Goal: Information Seeking & Learning: Learn about a topic

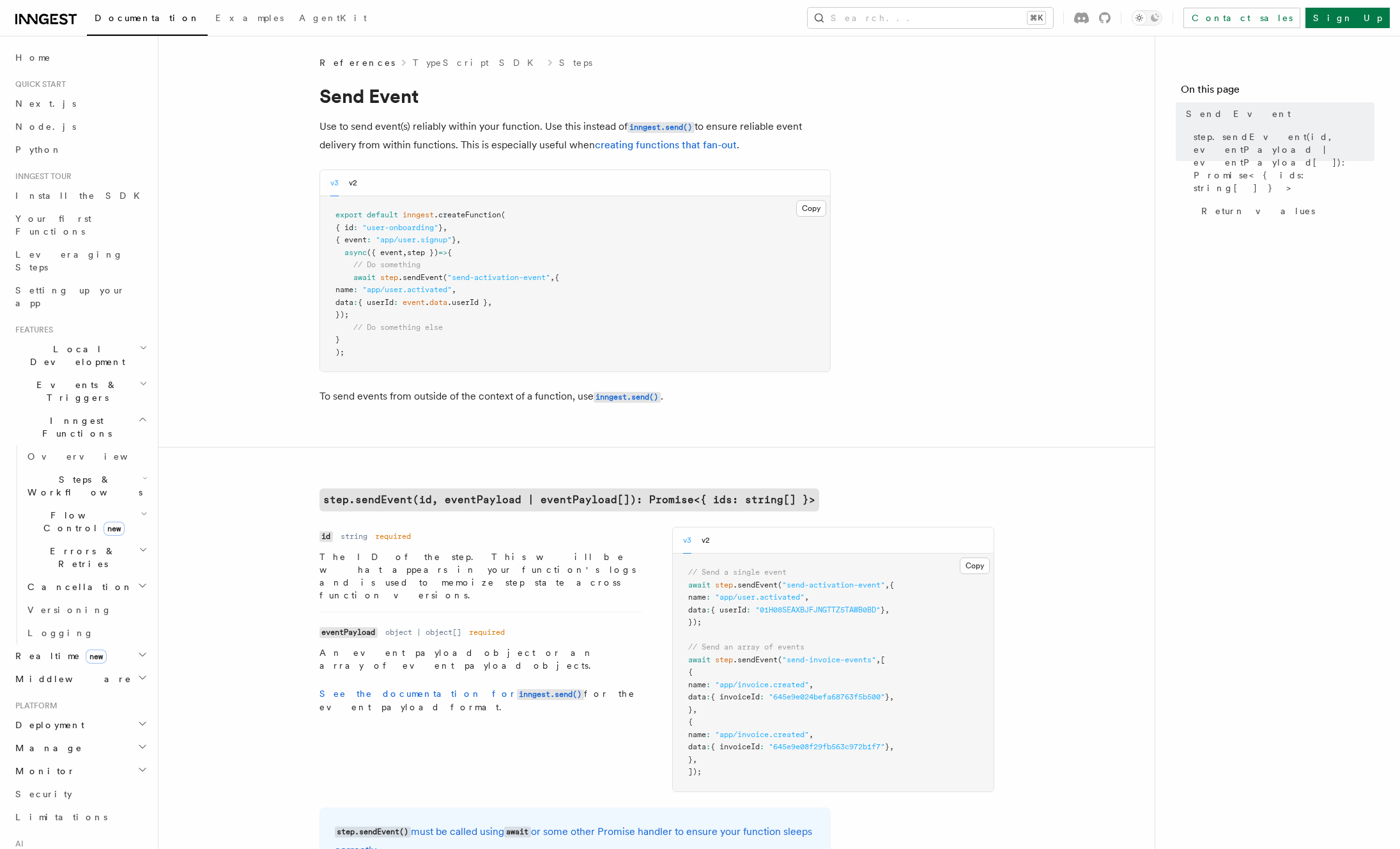
click at [545, 323] on pre "export default inngest .createFunction ( { id : "user-onboarding" } , { event :…" at bounding box center [575, 283] width 510 height 175
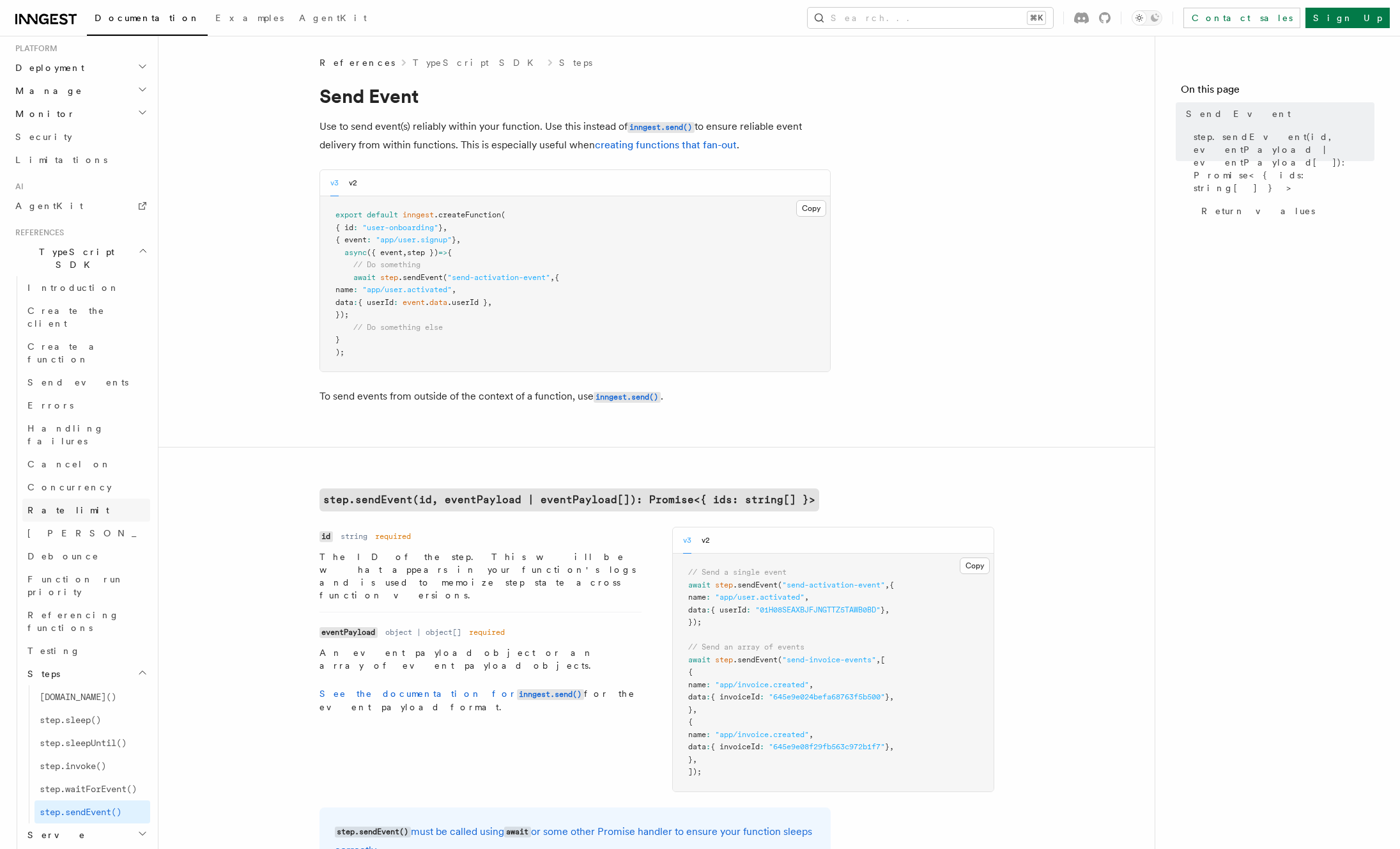
scroll to position [722, 0]
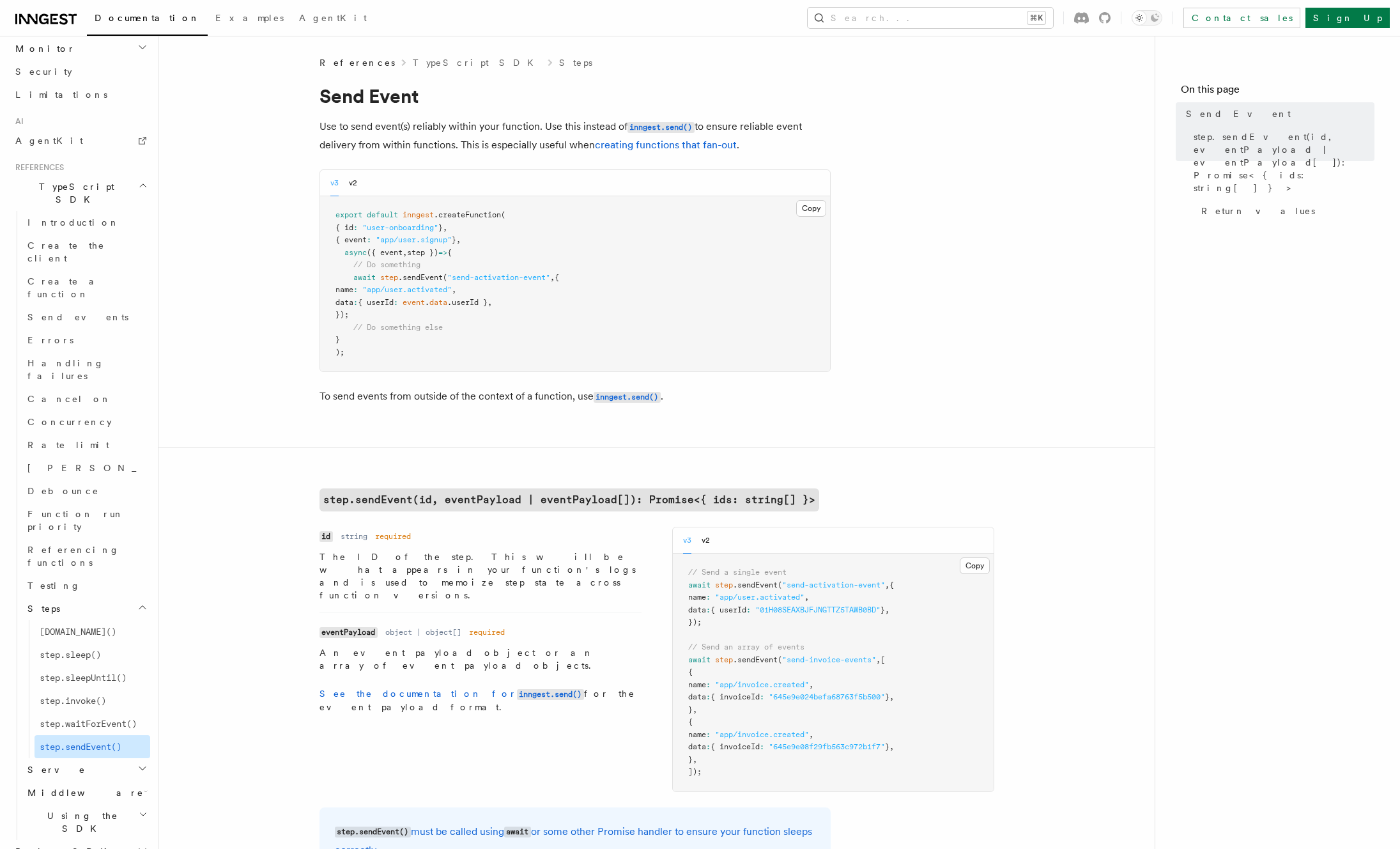
click at [69, 741] on span "step.sendEvent()" at bounding box center [81, 746] width 82 height 10
click at [68, 718] on span "step.waitForEvent()" at bounding box center [88, 723] width 97 height 10
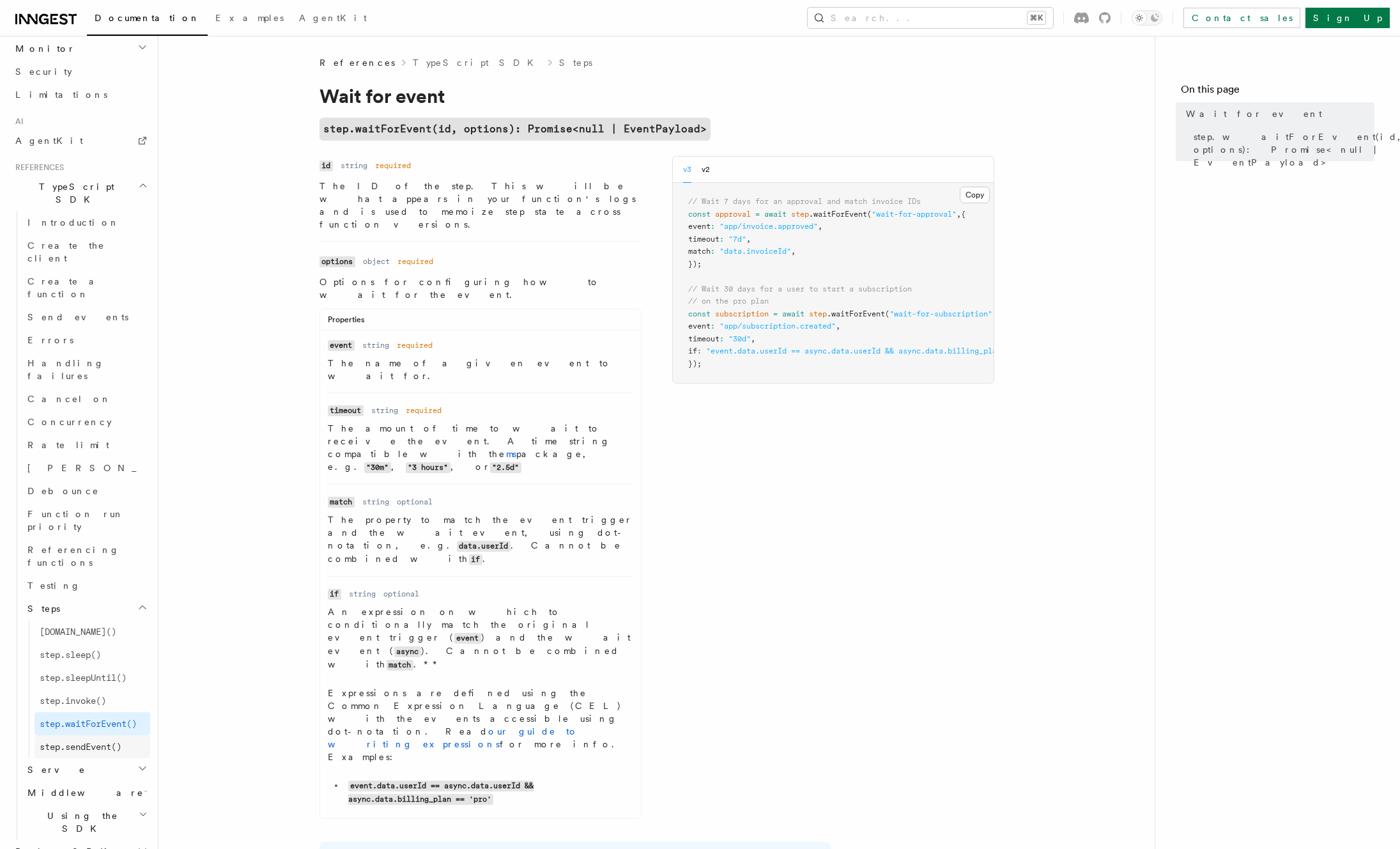
click at [54, 741] on span "step.sendEvent()" at bounding box center [81, 746] width 82 height 10
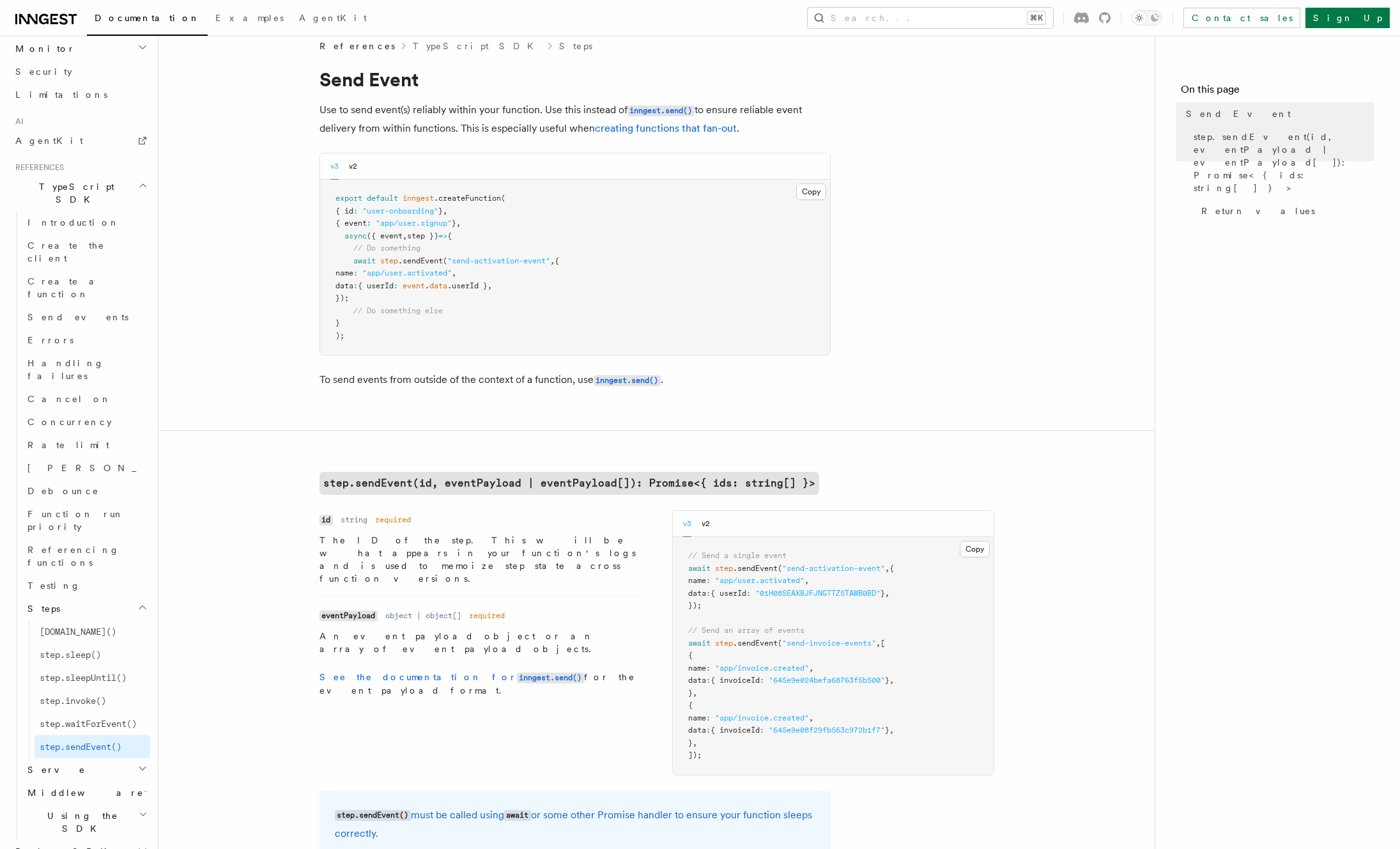
scroll to position [76, 0]
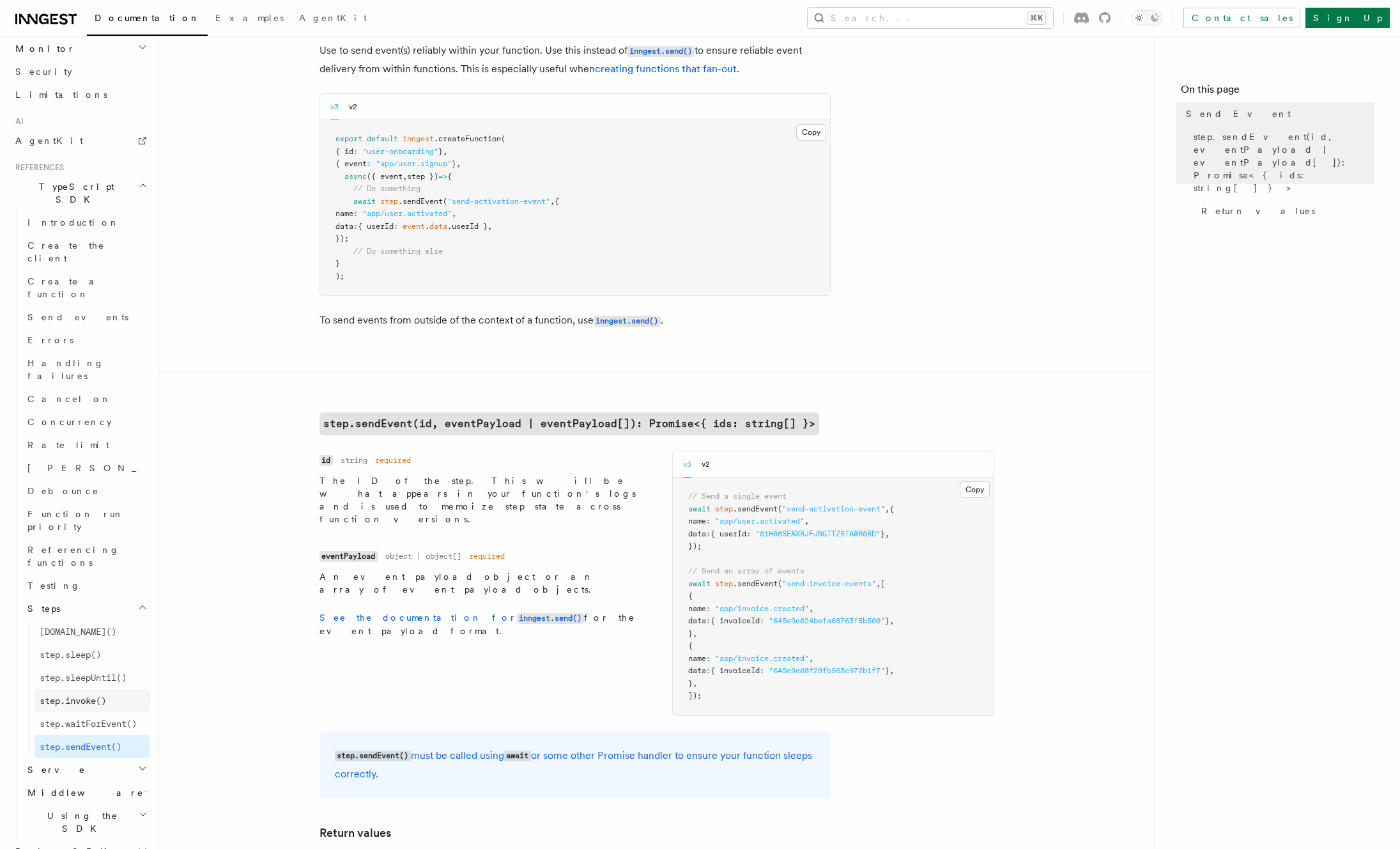
click at [67, 695] on span "step.invoke()" at bounding box center [73, 700] width 67 height 10
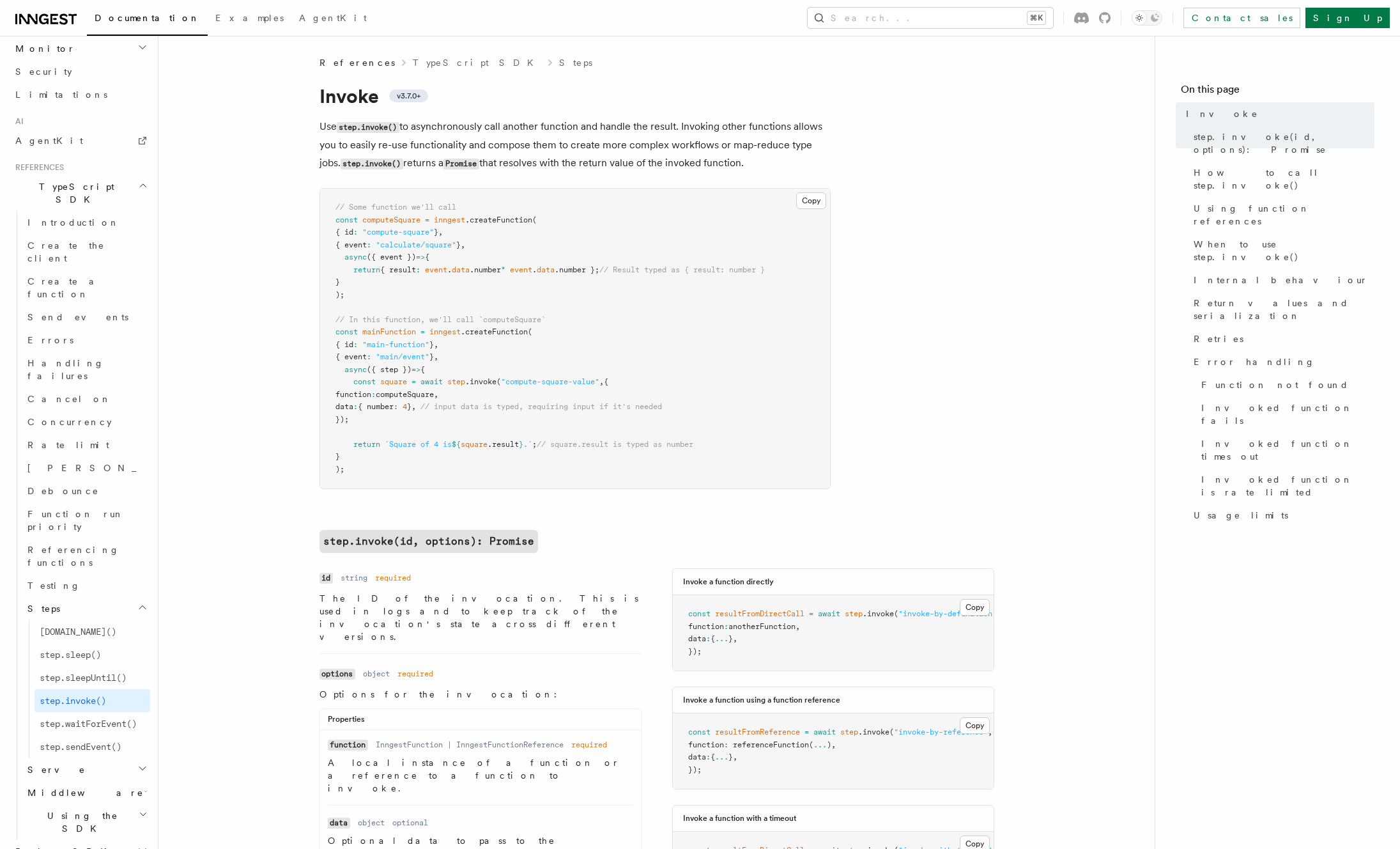
scroll to position [17, 0]
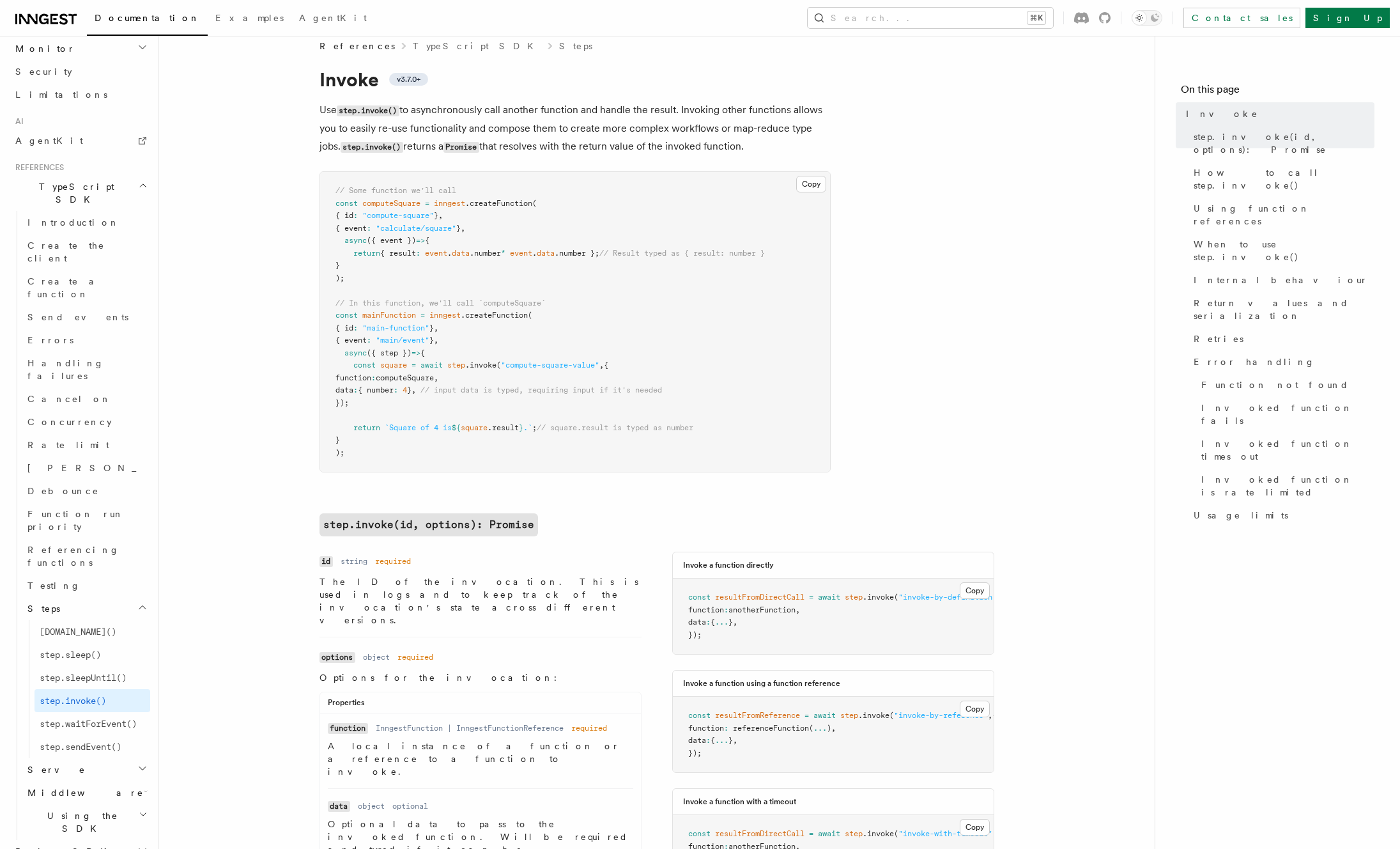
click at [396, 370] on pre "// Some function we'll call const computeSquare = inngest .createFunction ( { i…" at bounding box center [575, 322] width 510 height 300
click at [440, 113] on p "Use step.invoke() to asynchronously call another function and handle the result…" at bounding box center [575, 128] width 511 height 55
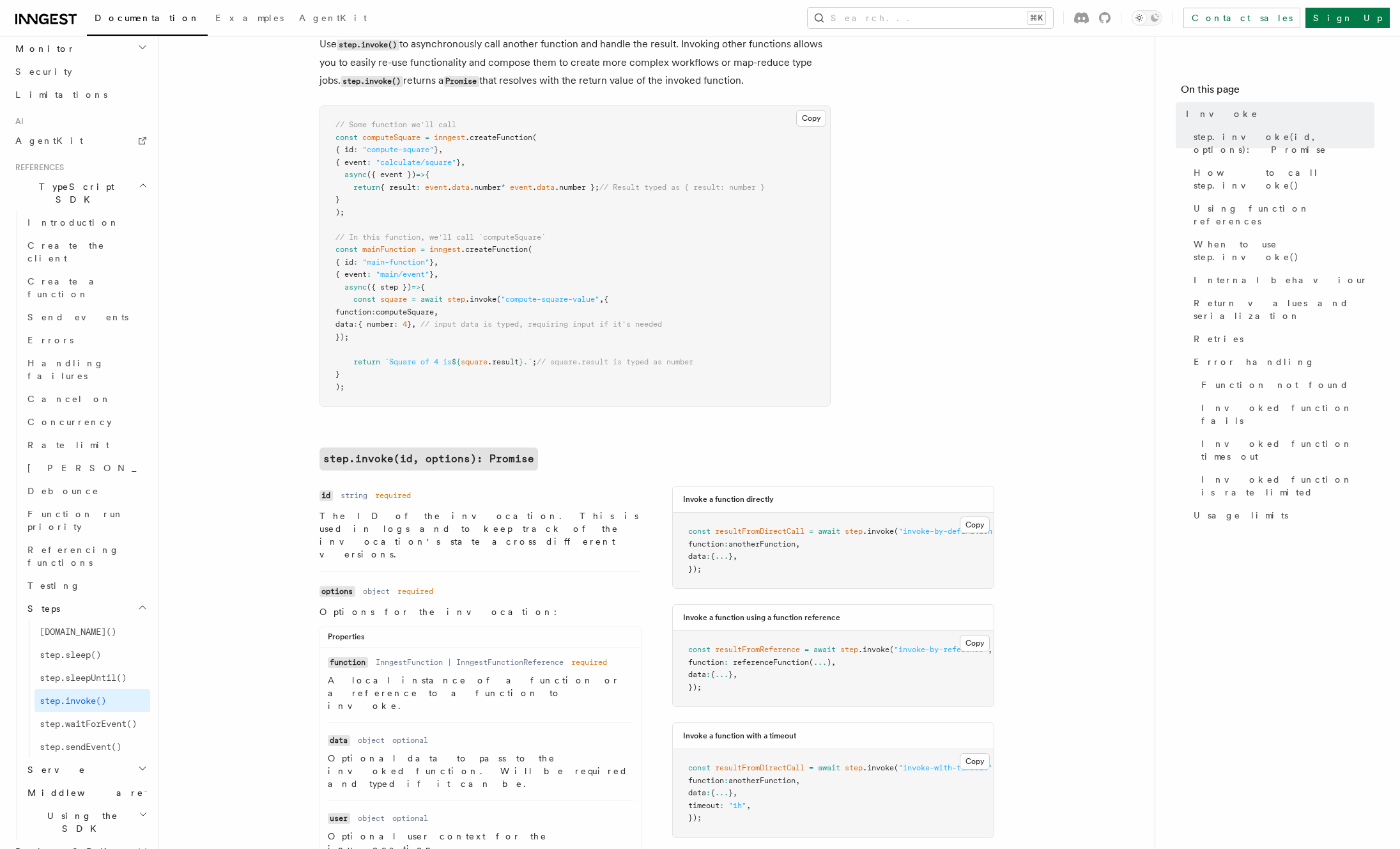
scroll to position [214, 0]
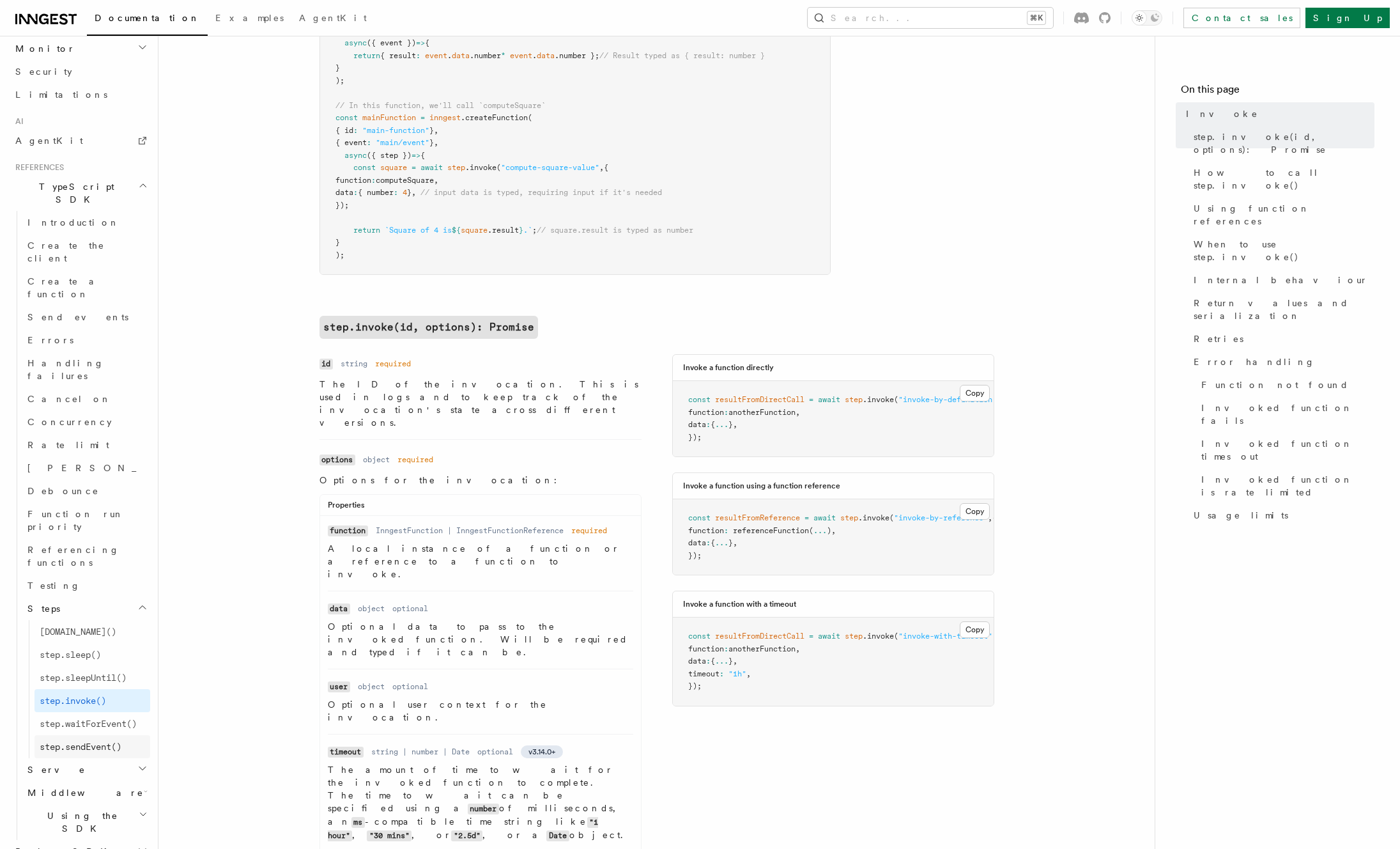
click at [88, 741] on span "step.sendEvent()" at bounding box center [81, 746] width 82 height 10
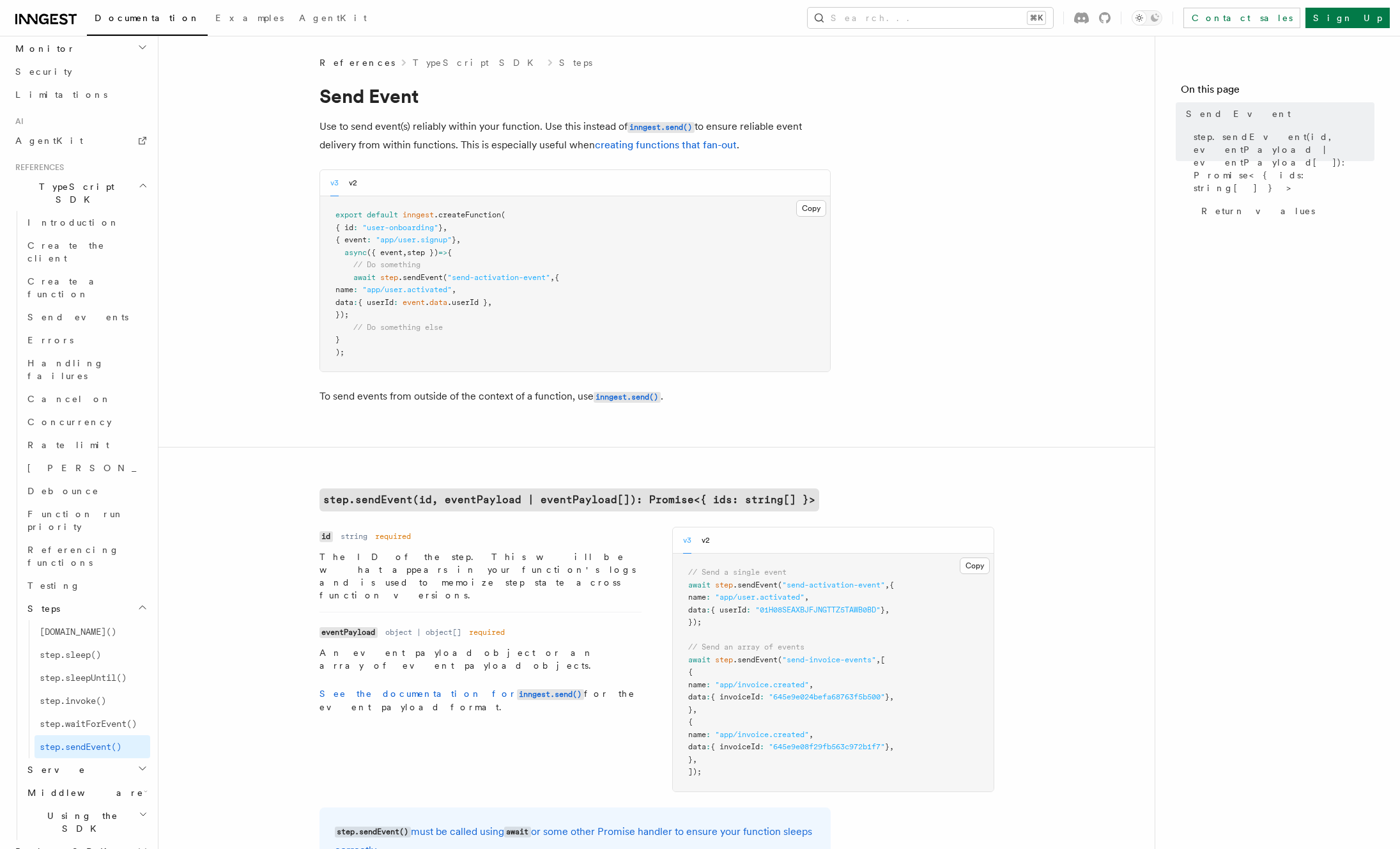
click at [992, 305] on article "References TypeScript SDK Steps Send Event Use to send event(s) reliably within…" at bounding box center [656, 757] width 956 height 1403
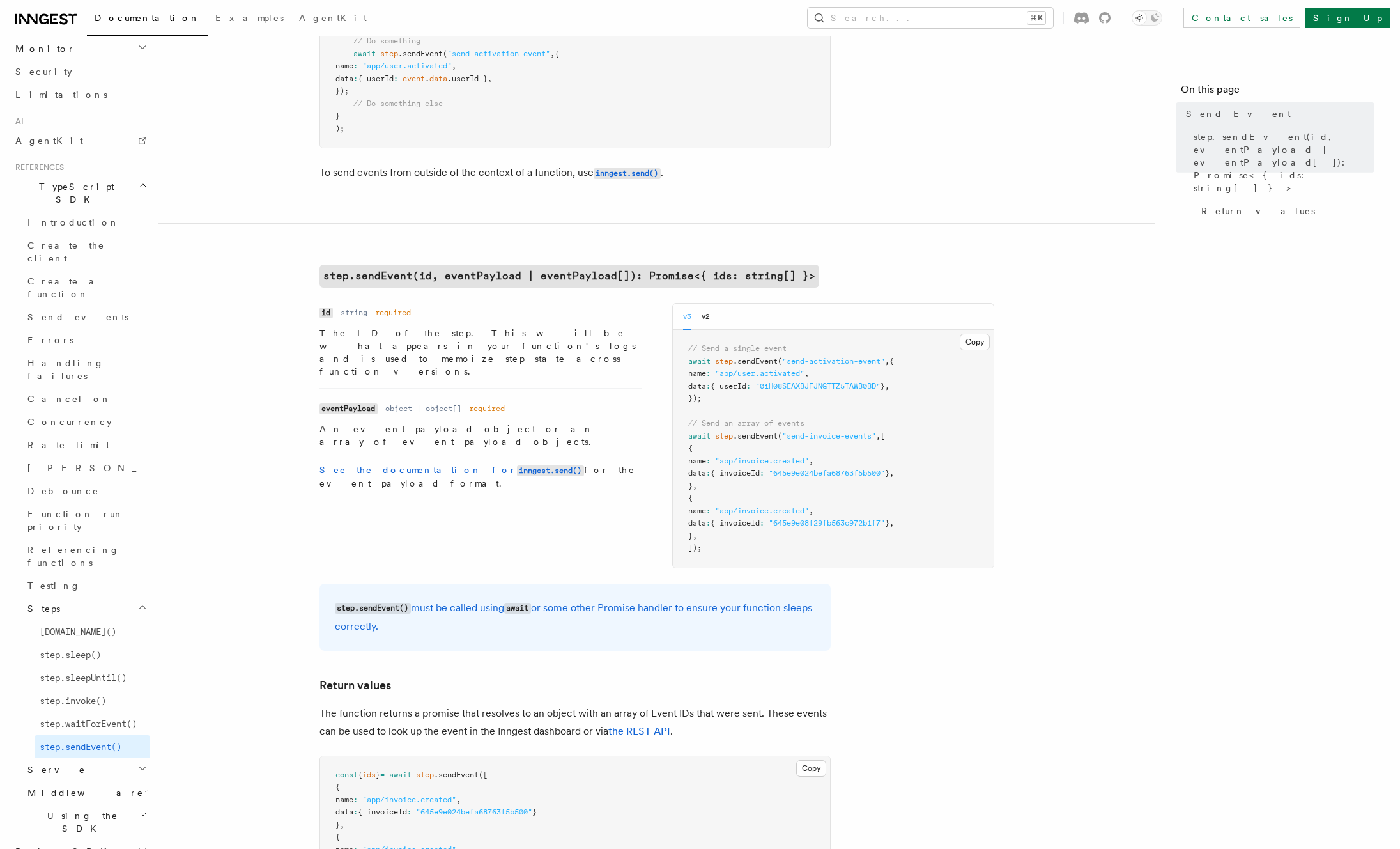
scroll to position [290, 0]
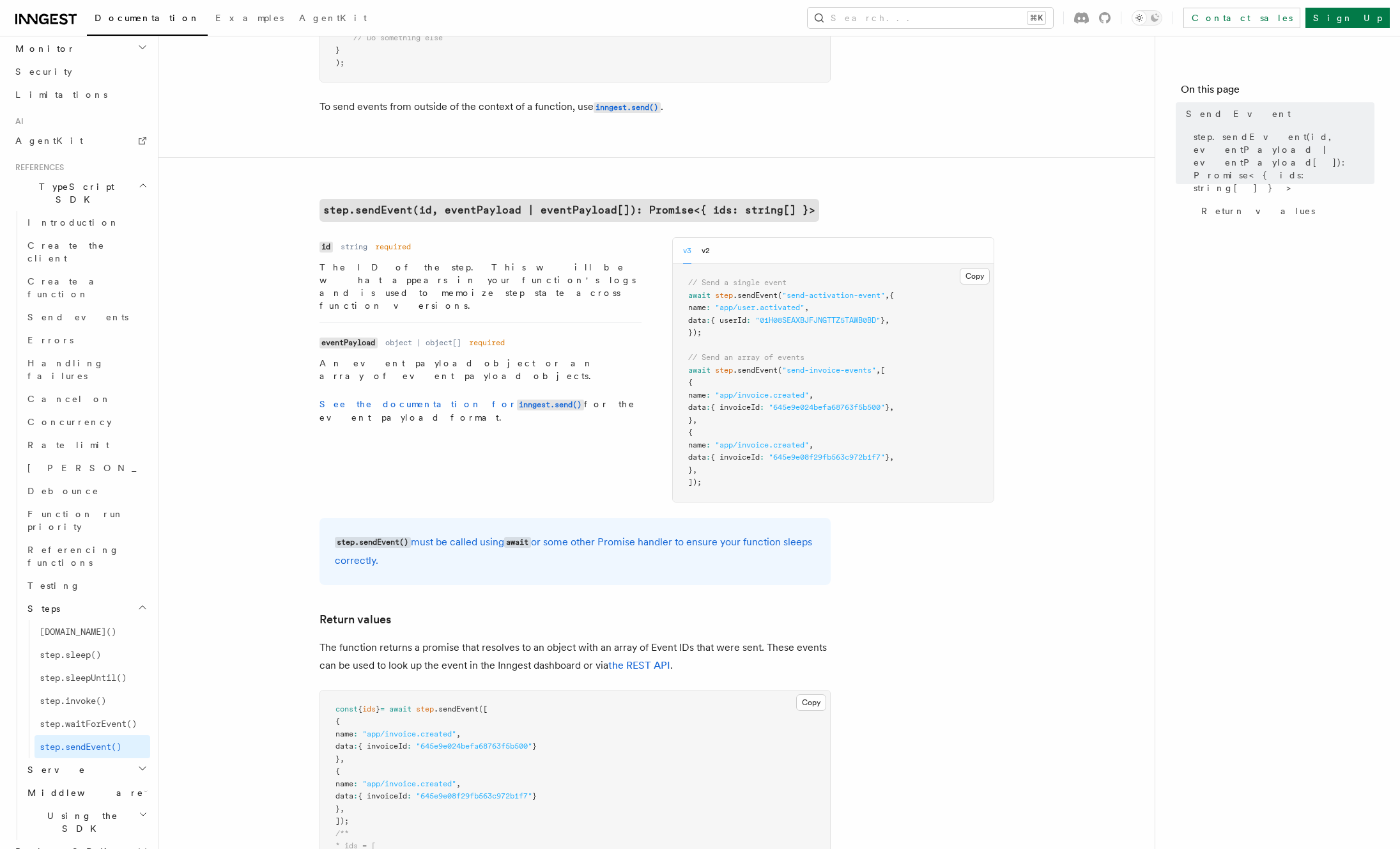
click at [544, 273] on p "The ID of the step. This will be what appears in your function's logs and is us…" at bounding box center [480, 286] width 323 height 51
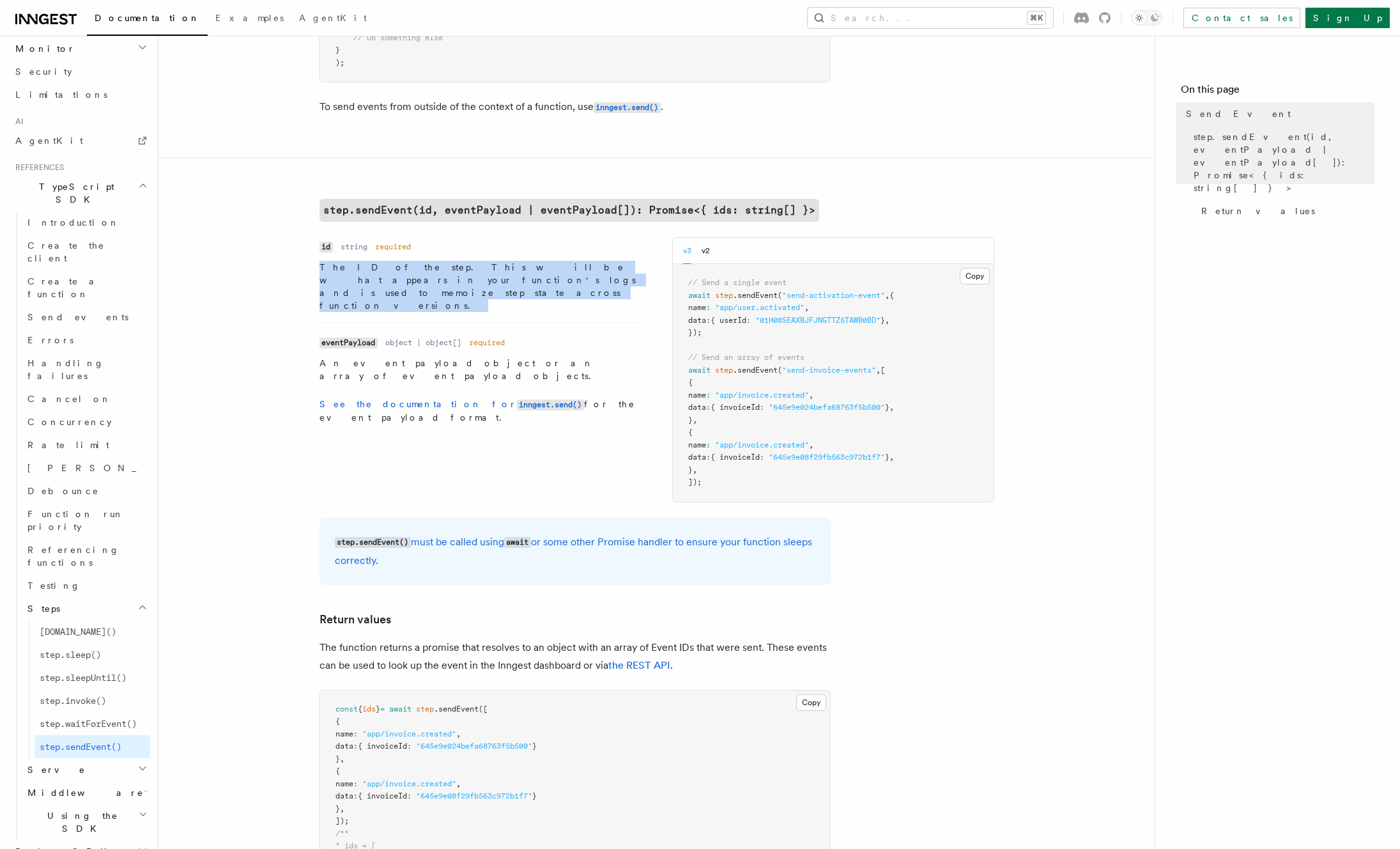
click at [544, 273] on p "The ID of the step. This will be what appears in your function's logs and is us…" at bounding box center [480, 286] width 323 height 51
click at [461, 276] on p "The ID of the step. This will be what appears in your function's logs and is us…" at bounding box center [480, 286] width 323 height 51
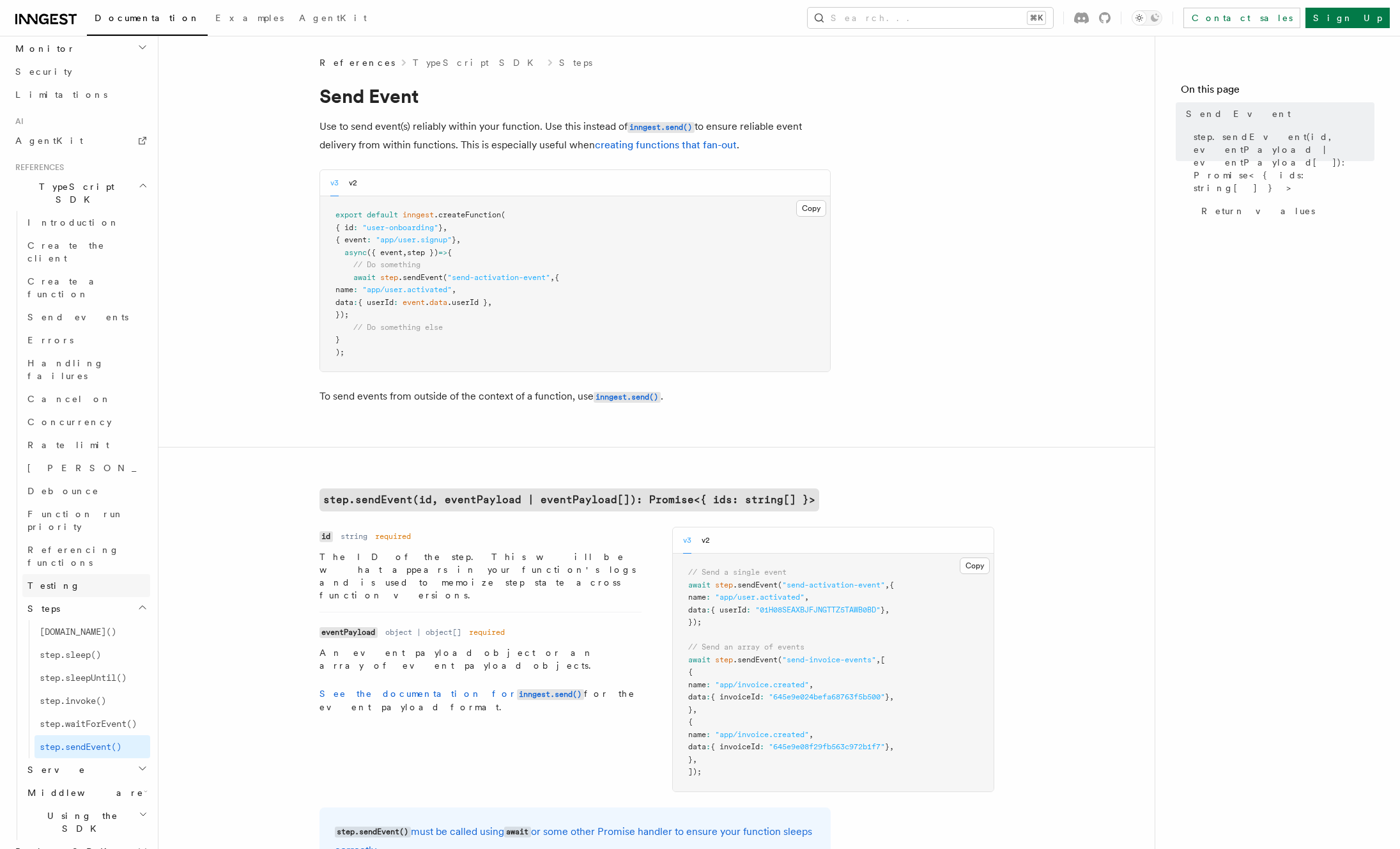
scroll to position [726, 0]
click at [76, 622] on span "[DOMAIN_NAME]()" at bounding box center [78, 627] width 77 height 10
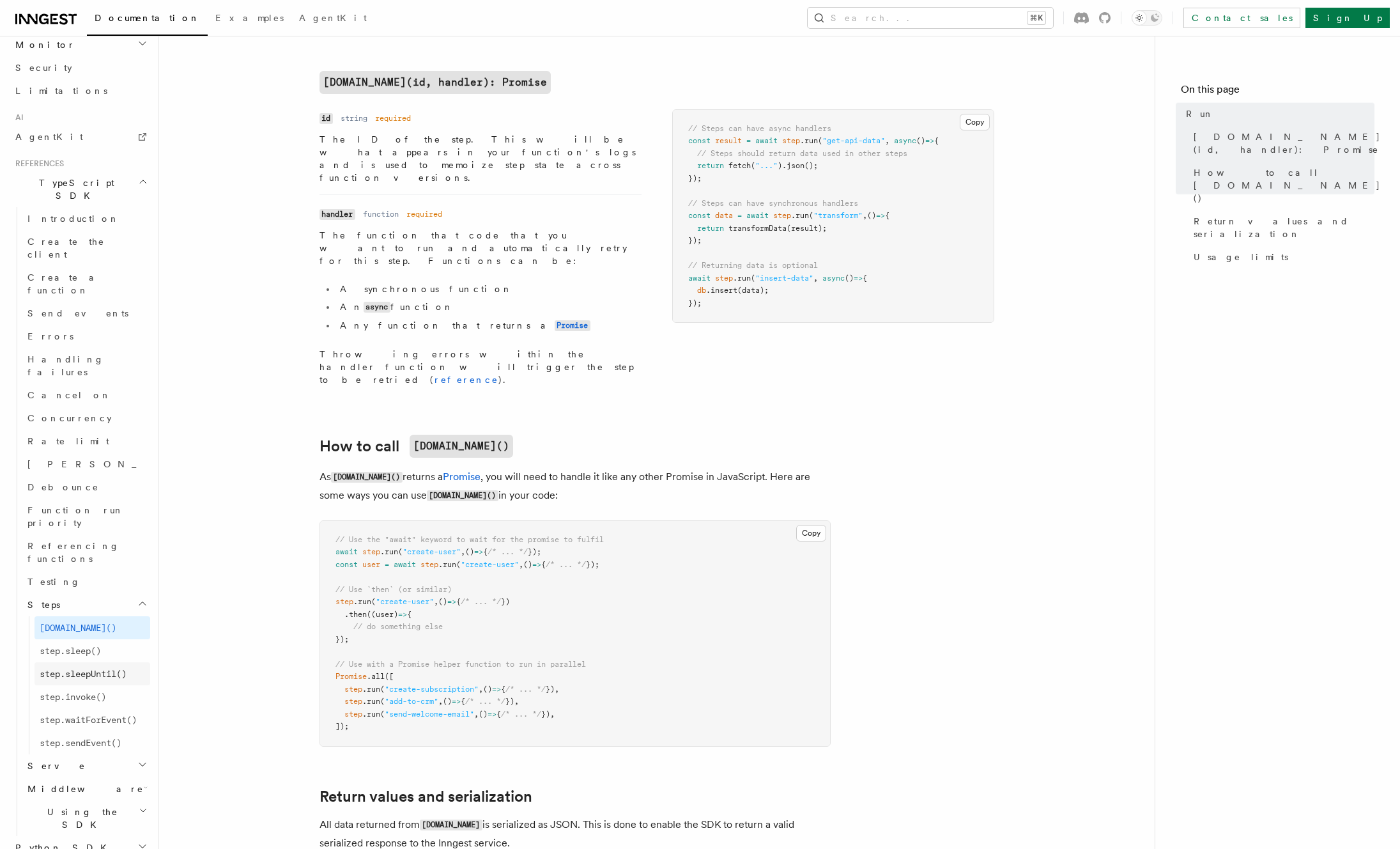
scroll to position [332, 0]
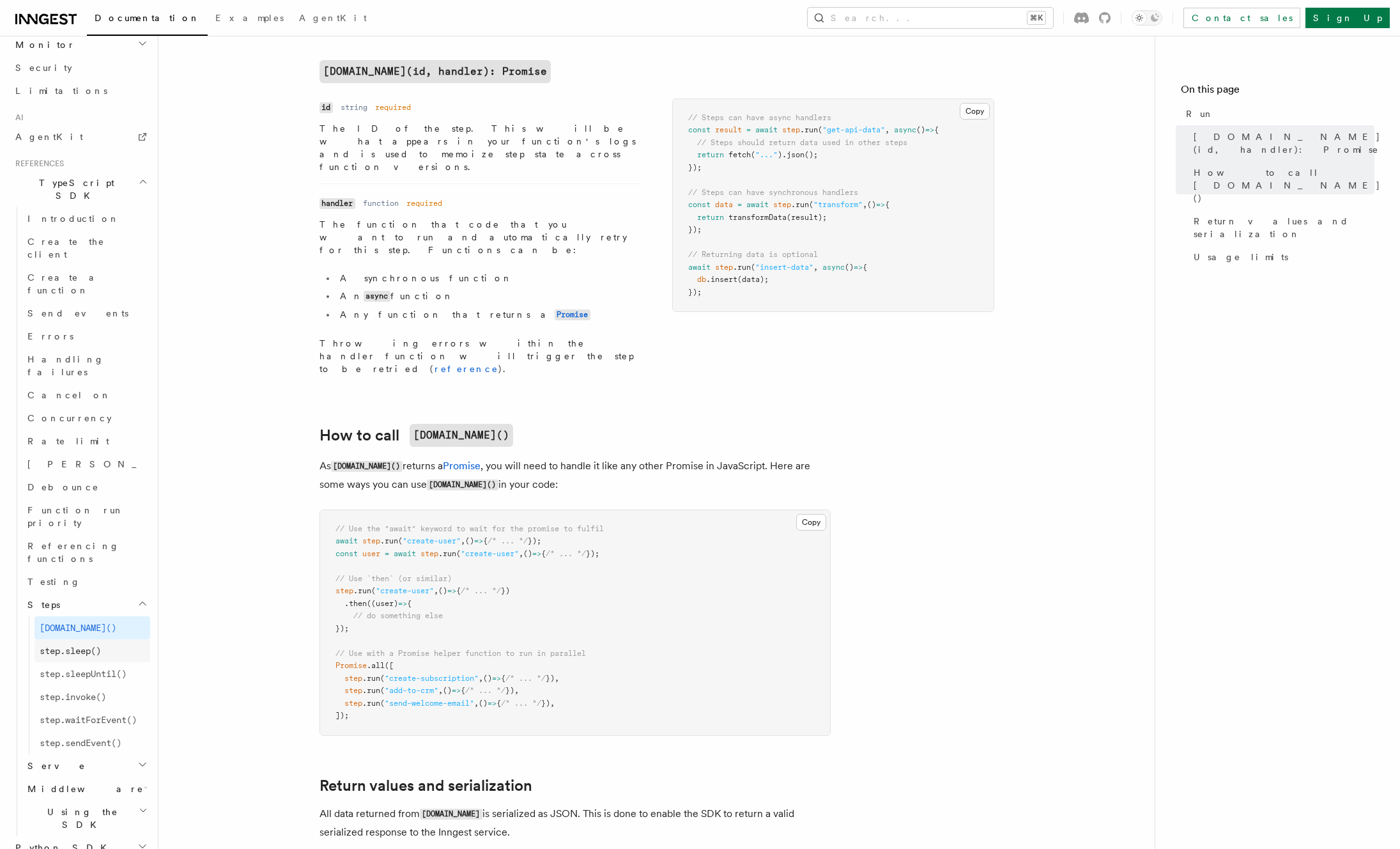
click at [78, 645] on span "step.sleep()" at bounding box center [70, 650] width 61 height 10
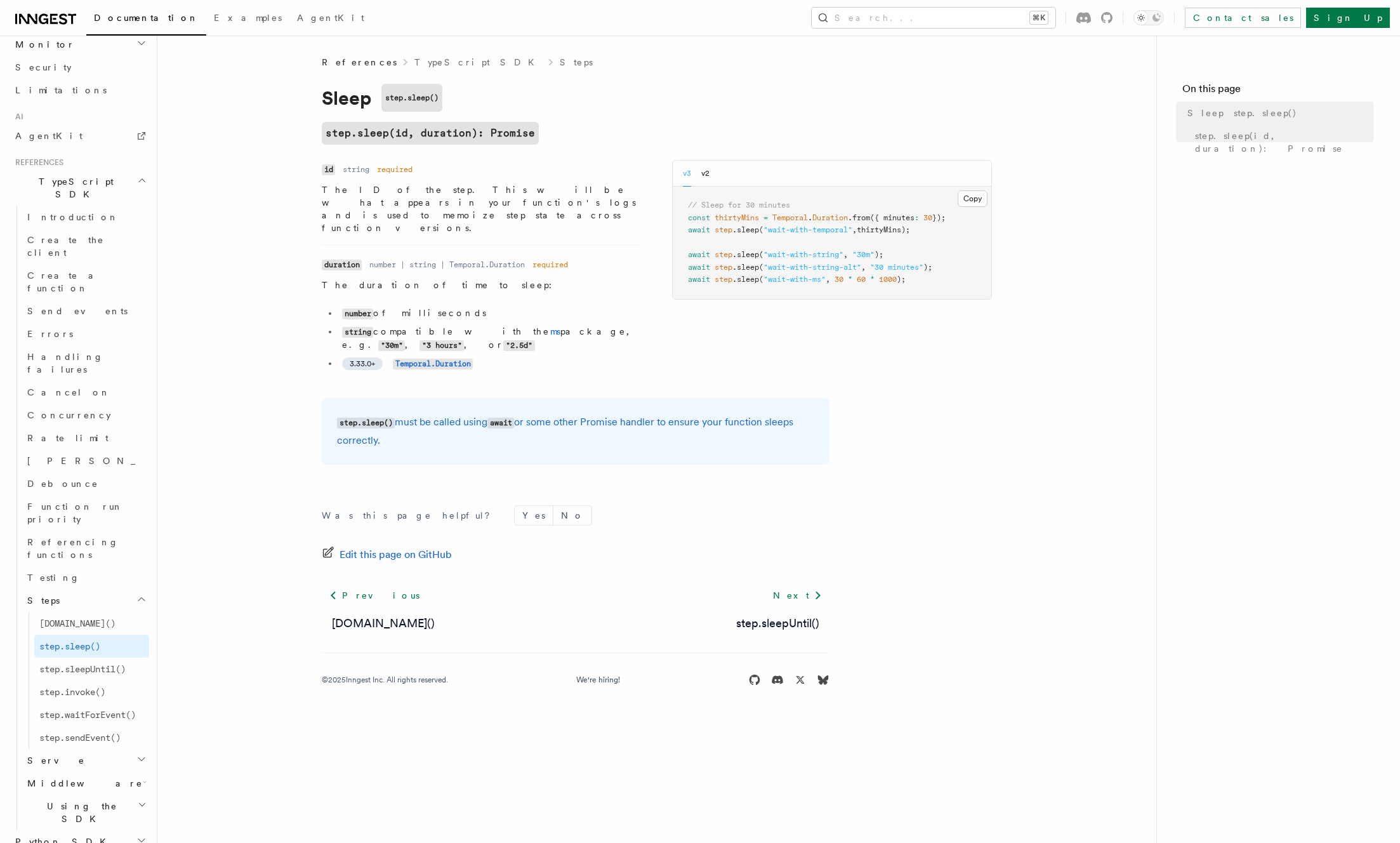
click at [82, 663] on span "step.sleepUntil()" at bounding box center [82, 668] width 86 height 10
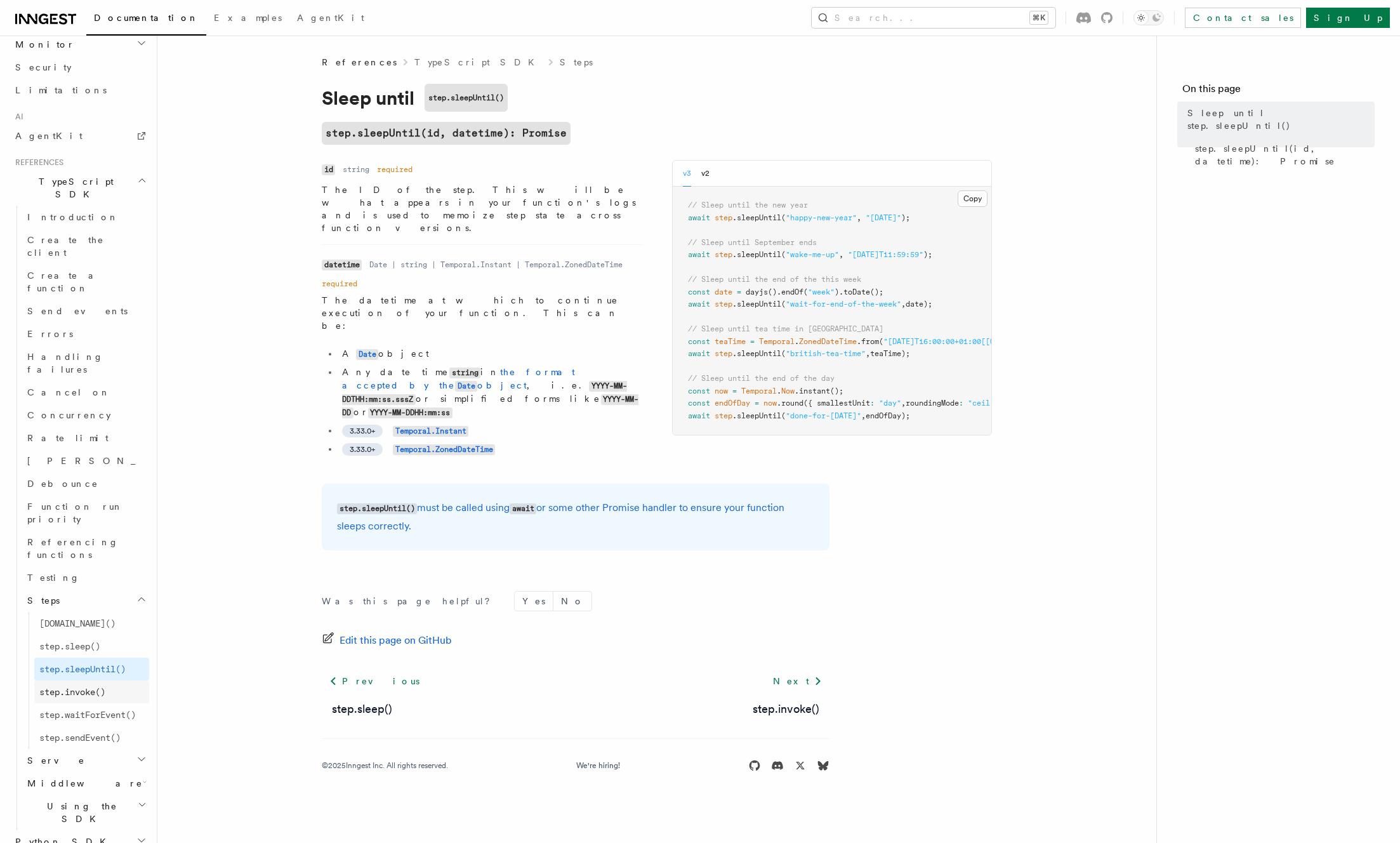
click at [80, 686] on span "step.invoke()" at bounding box center [72, 691] width 66 height 10
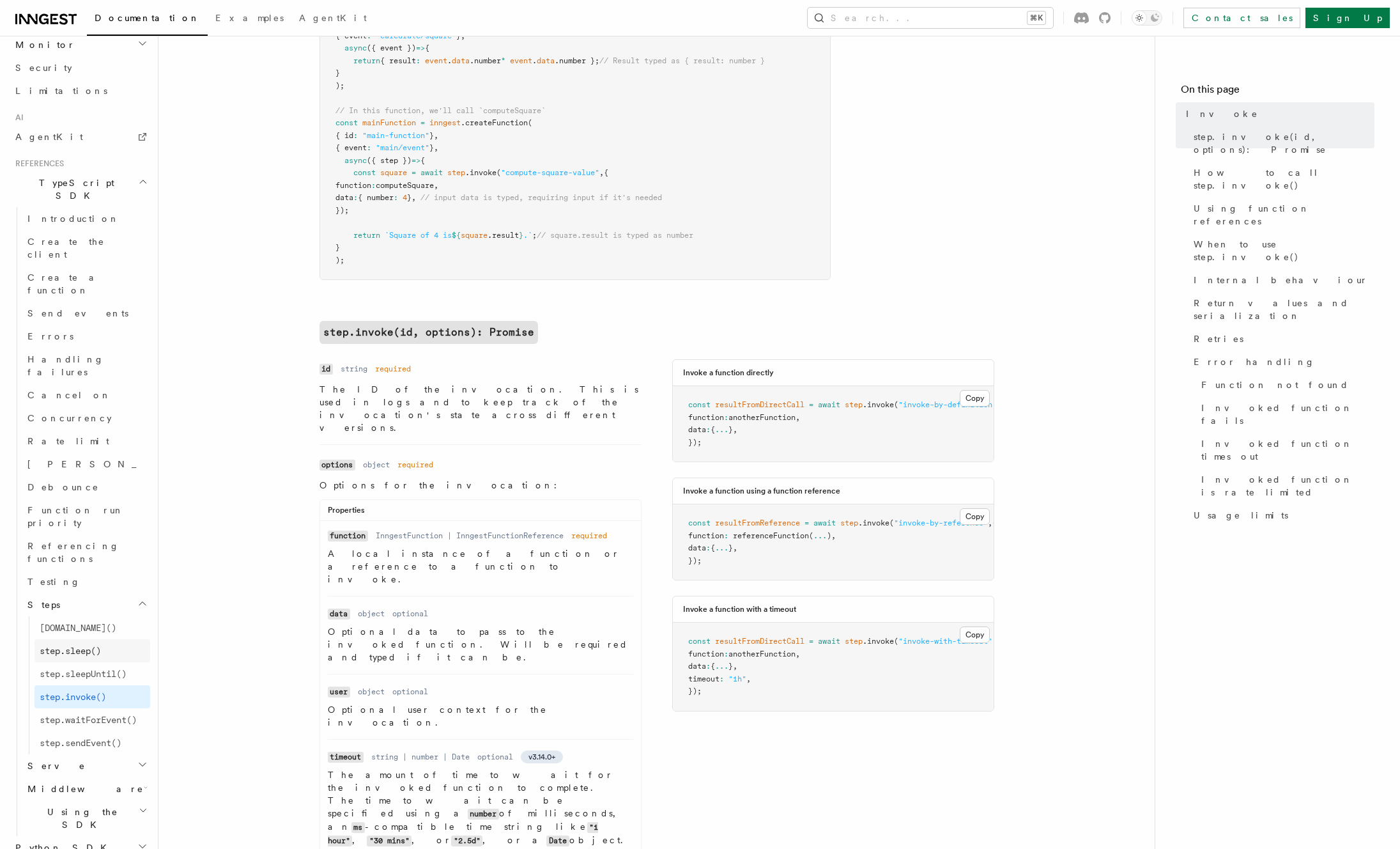
scroll to position [275, 0]
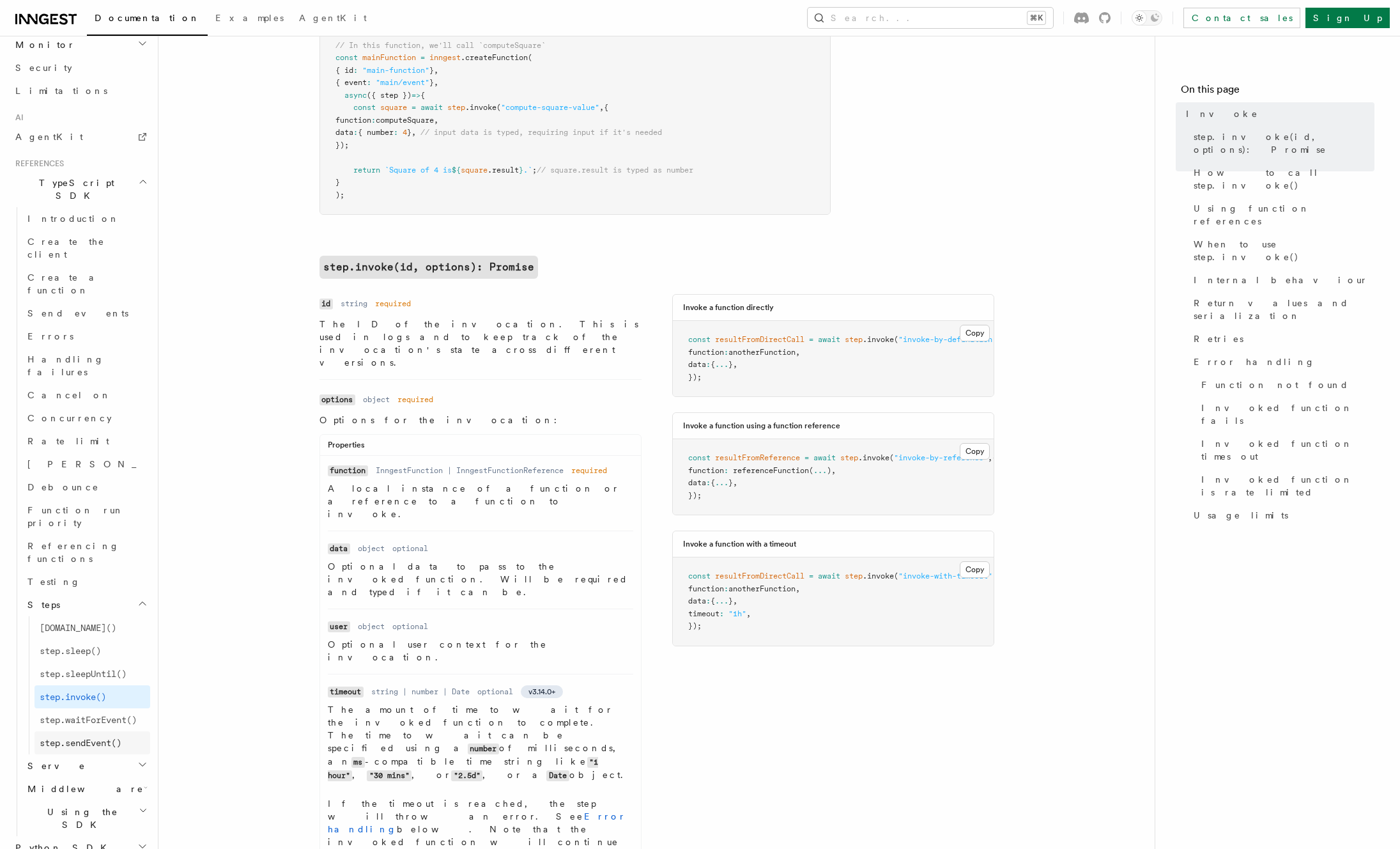
click at [81, 737] on span "step.sendEvent()" at bounding box center [81, 742] width 82 height 10
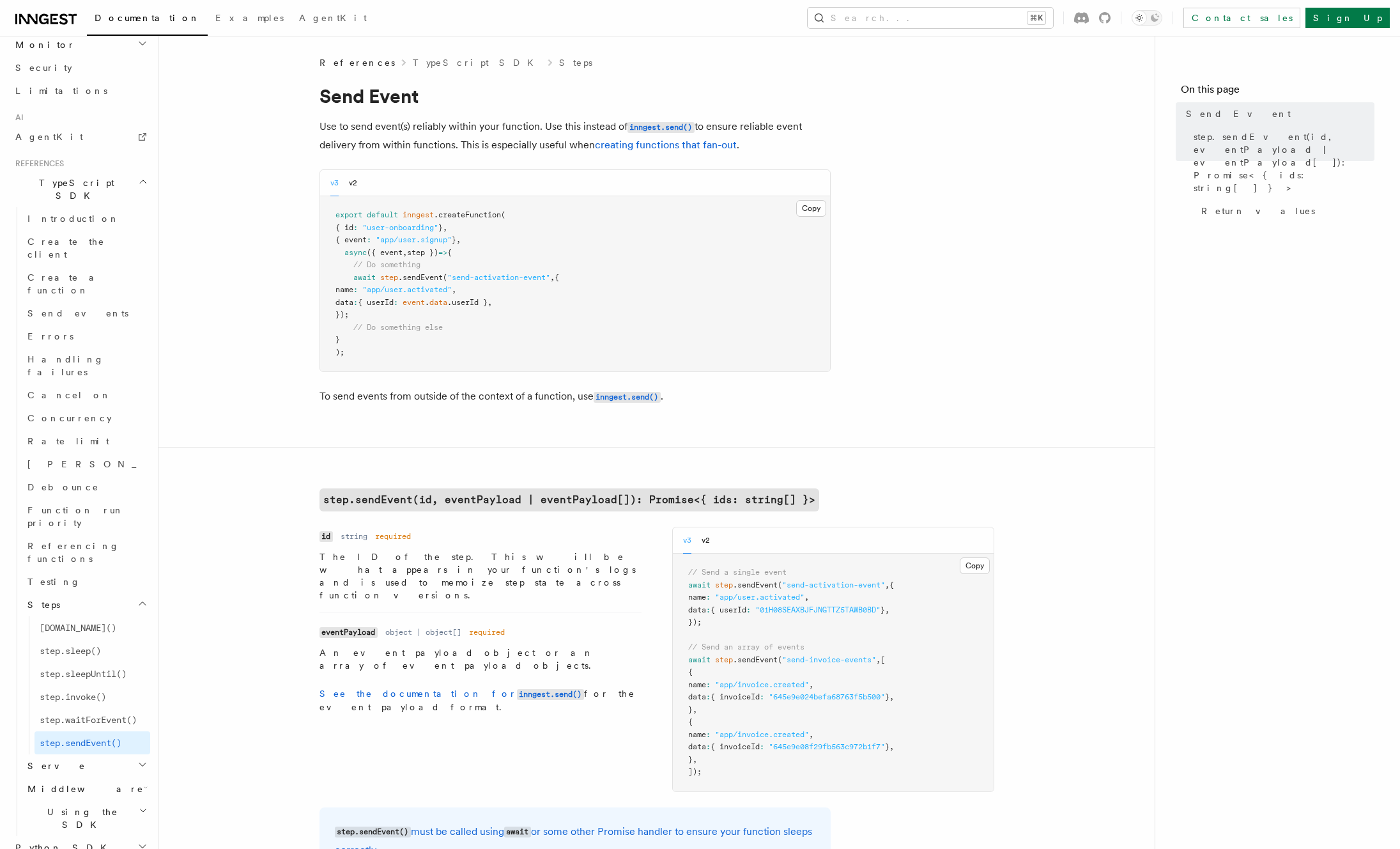
click at [361, 278] on span "await" at bounding box center [364, 277] width 22 height 9
click at [414, 314] on pre "export default inngest .createFunction ( { id : "user-onboarding" } , { event :…" at bounding box center [575, 283] width 510 height 175
click at [421, 275] on span ".sendEvent" at bounding box center [420, 277] width 45 height 9
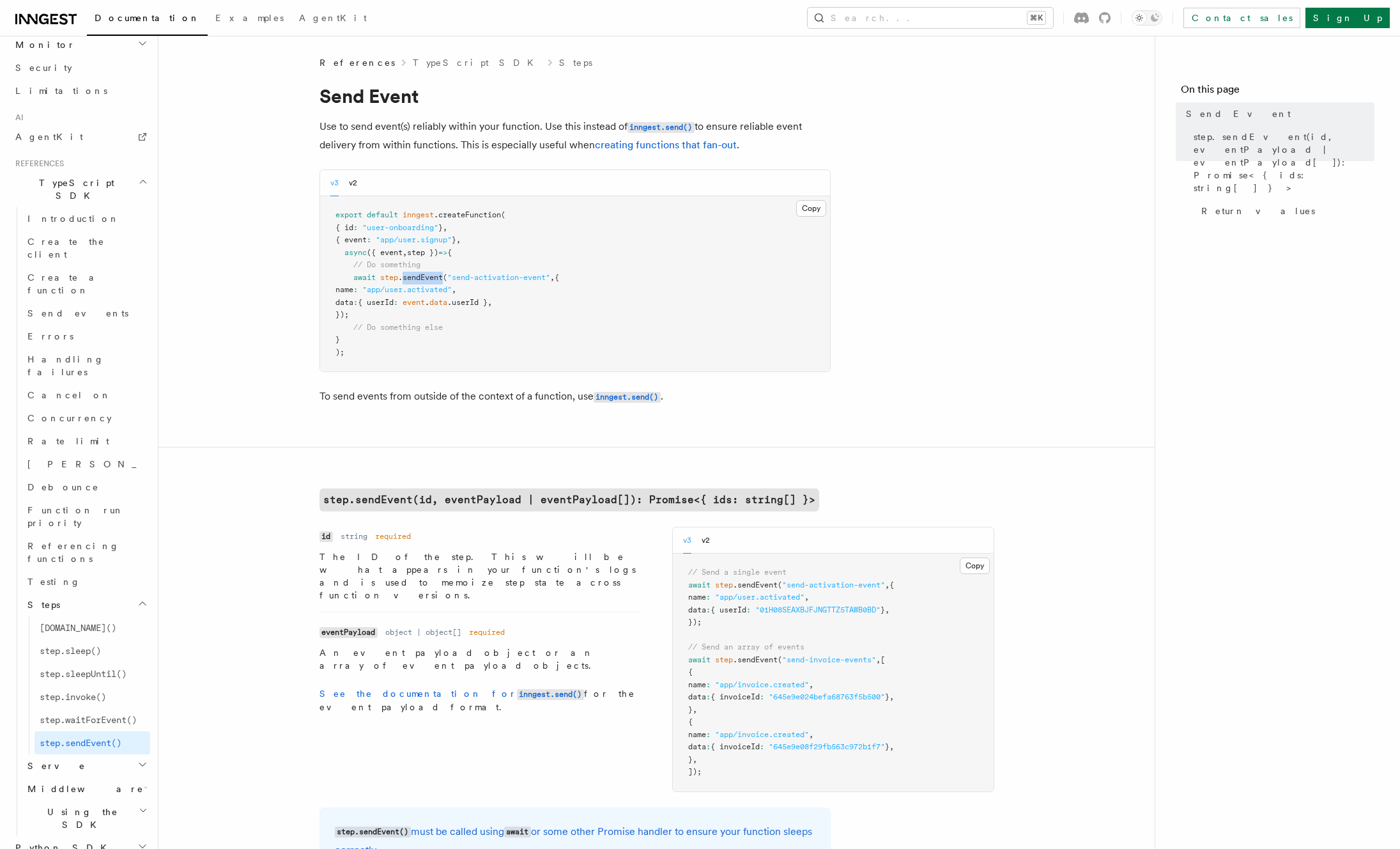
click at [421, 275] on span ".sendEvent" at bounding box center [420, 277] width 45 height 9
click at [490, 335] on pre "export default inngest .createFunction ( { id : "user-onboarding" } , { event :…" at bounding box center [575, 283] width 510 height 175
click at [620, 143] on link "creating functions that fan-out" at bounding box center [666, 145] width 142 height 12
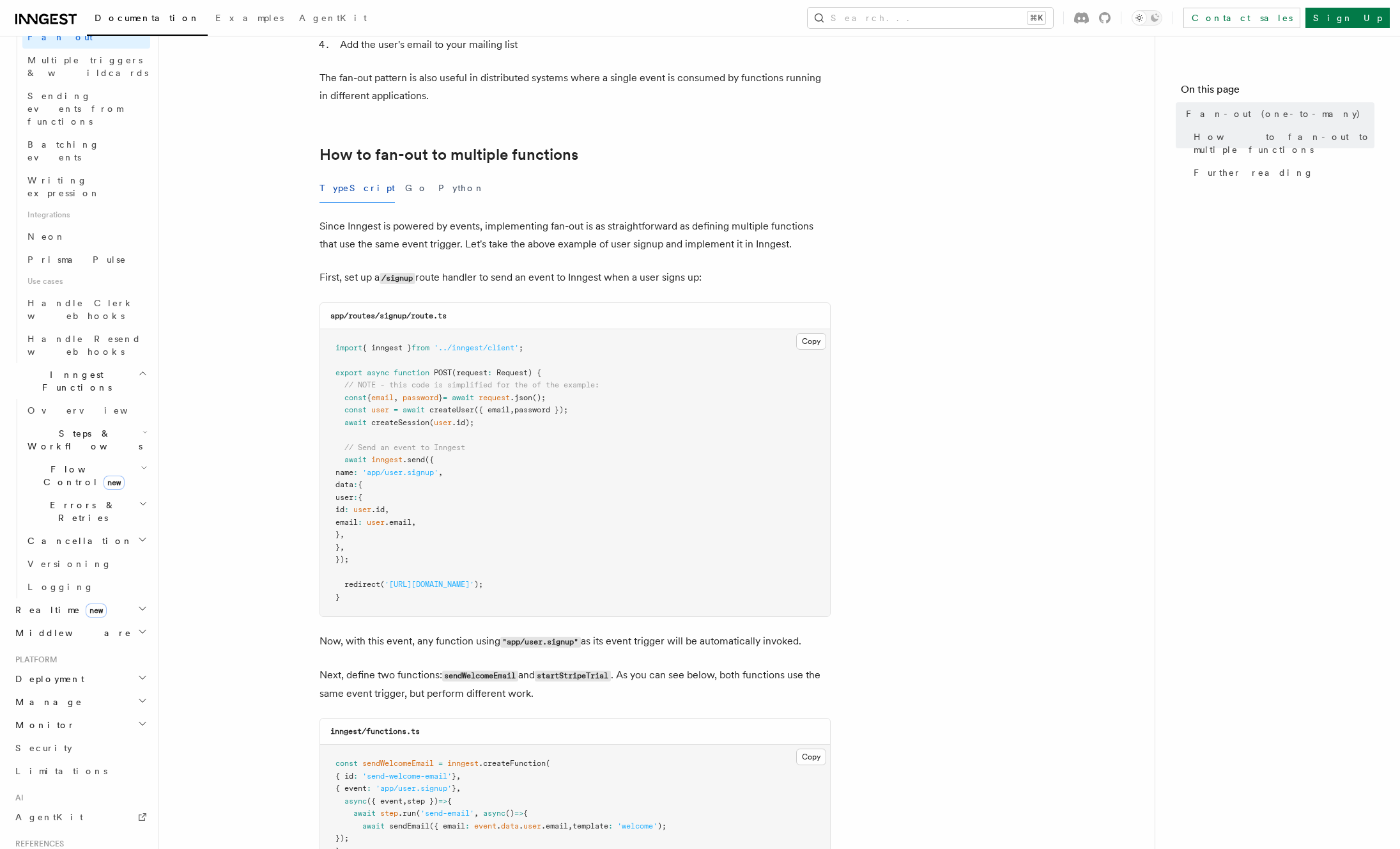
scroll to position [47, 0]
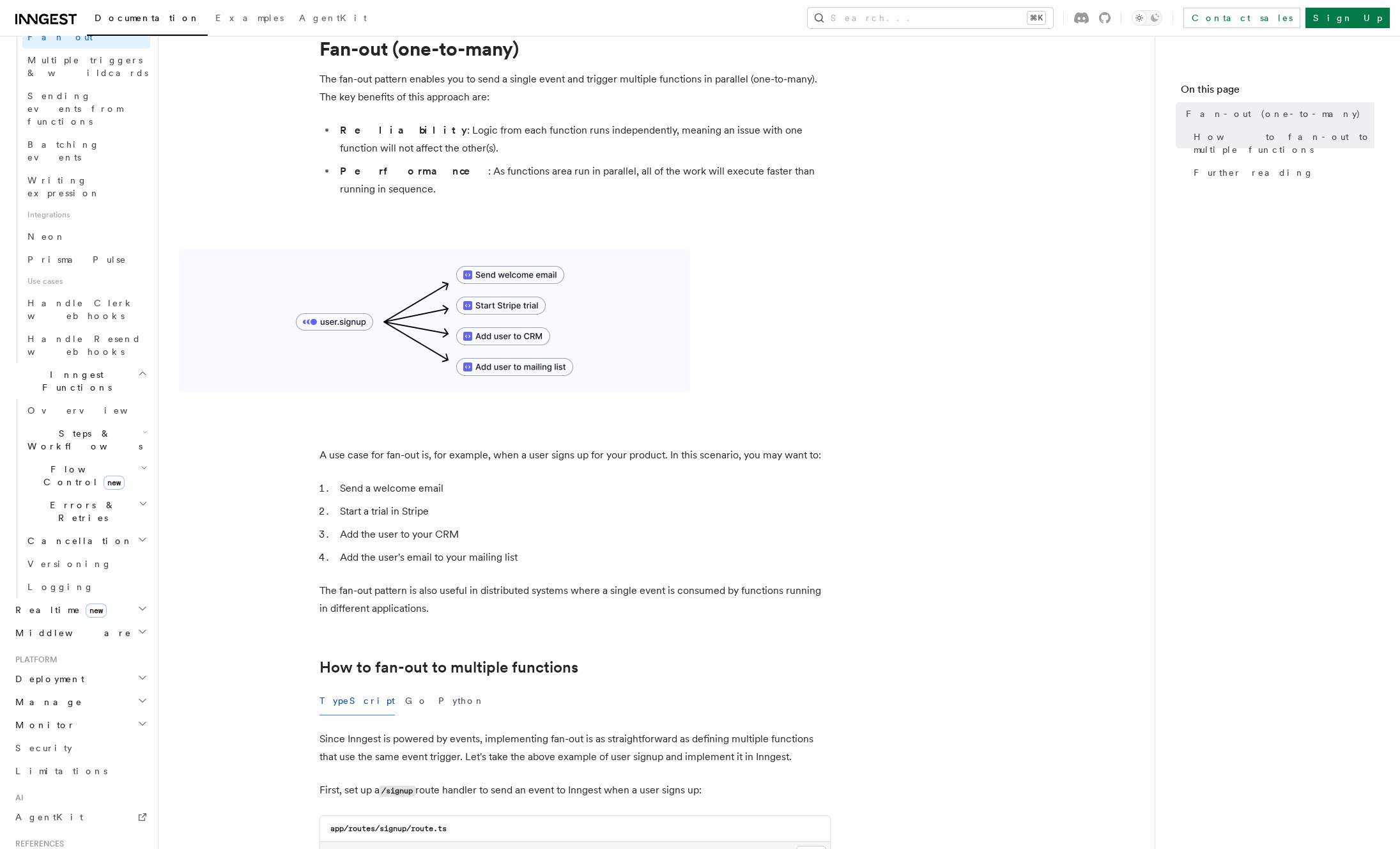
click at [716, 81] on p "The fan-out pattern enables you to send a single event and trigger multiple fun…" at bounding box center [575, 88] width 511 height 36
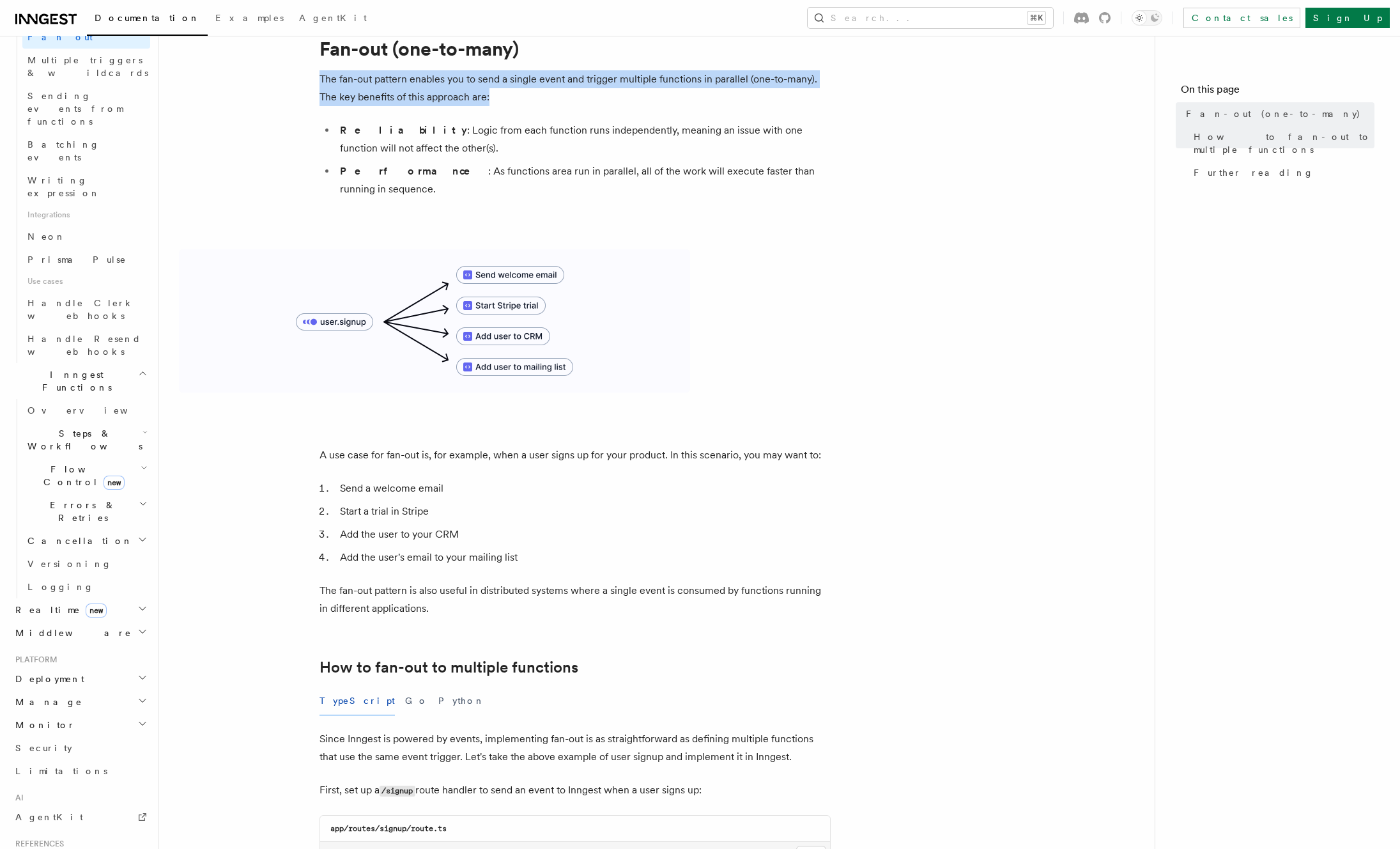
click at [716, 81] on p "The fan-out pattern enables you to send a single event and trigger multiple fun…" at bounding box center [575, 88] width 511 height 36
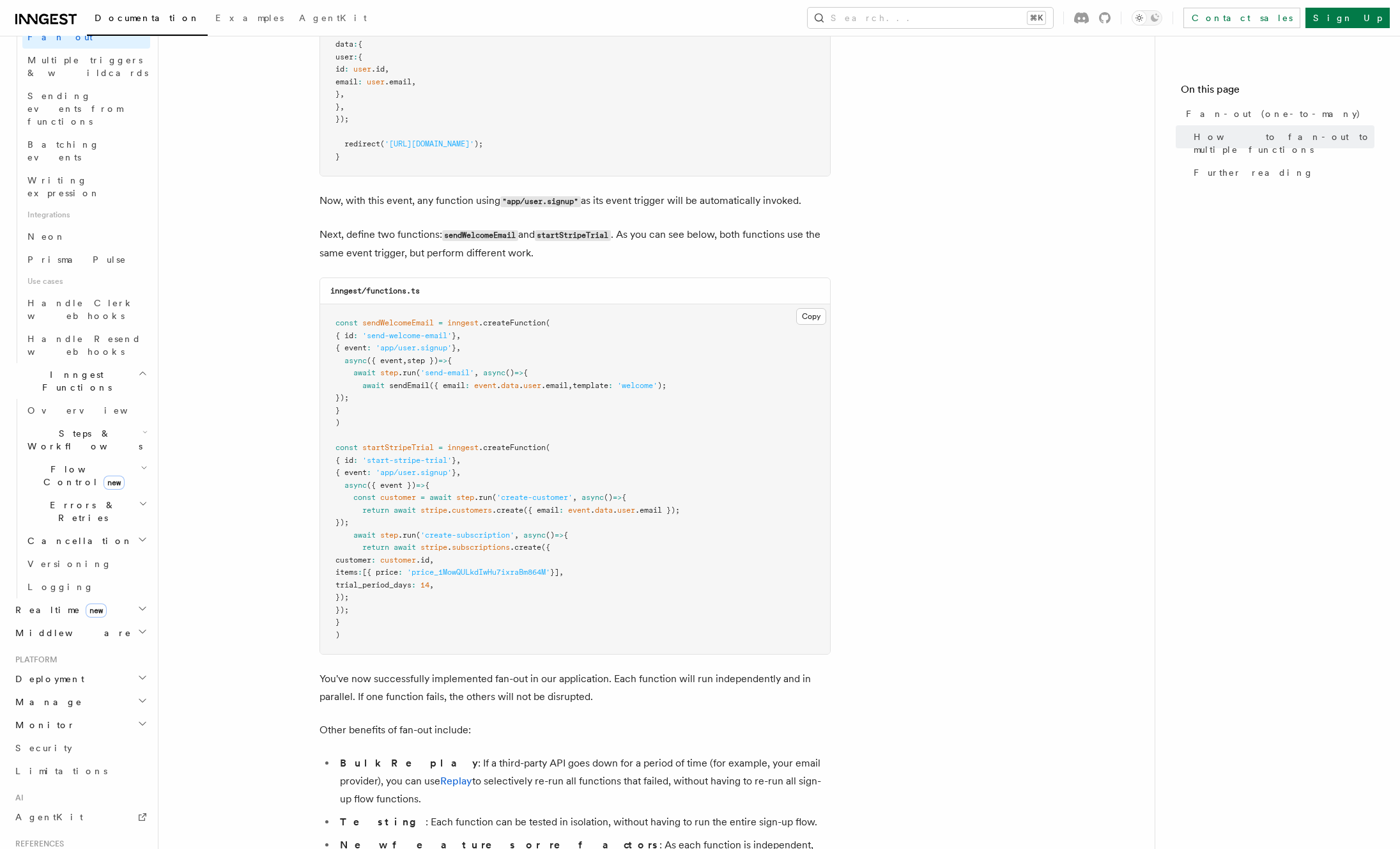
scroll to position [993, 0]
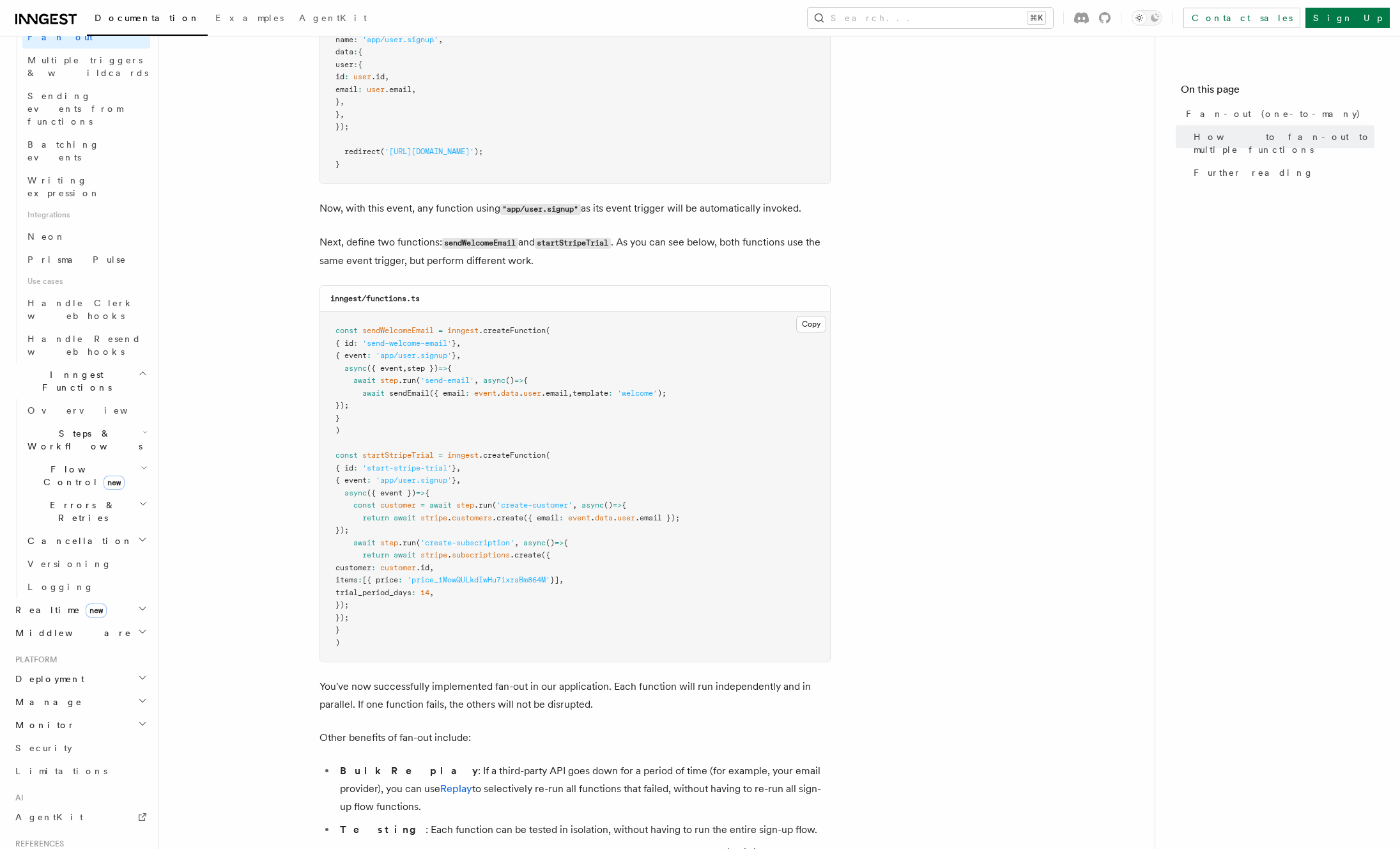
click at [1069, 488] on article "Features Events & Triggers Fan-out (one-to-many) The fan-out pattern enables yo…" at bounding box center [656, 193] width 956 height 2258
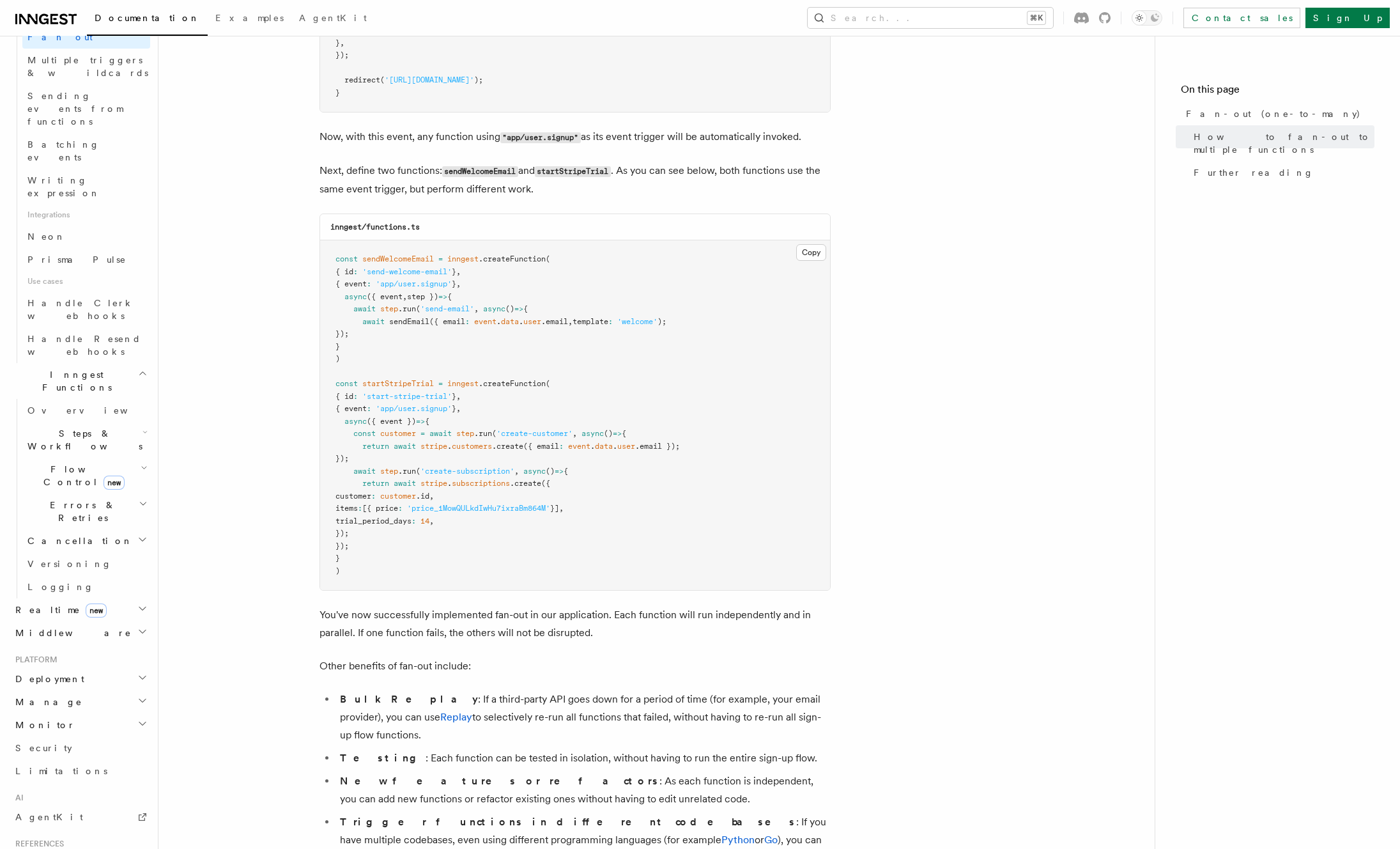
scroll to position [1323, 0]
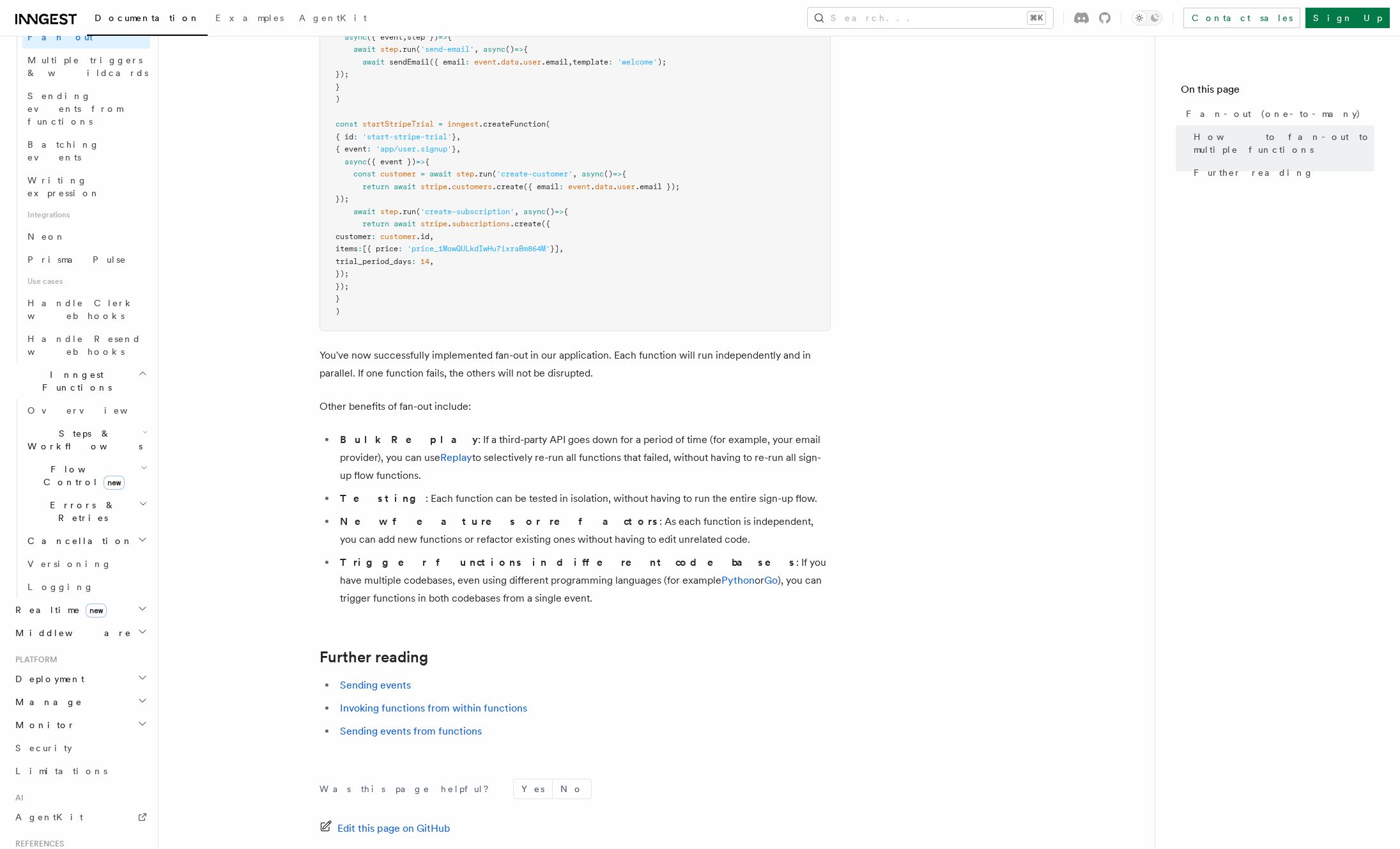
click at [387, 347] on p "You've now successfully implemented fan-out in our application. Each function w…" at bounding box center [575, 365] width 511 height 36
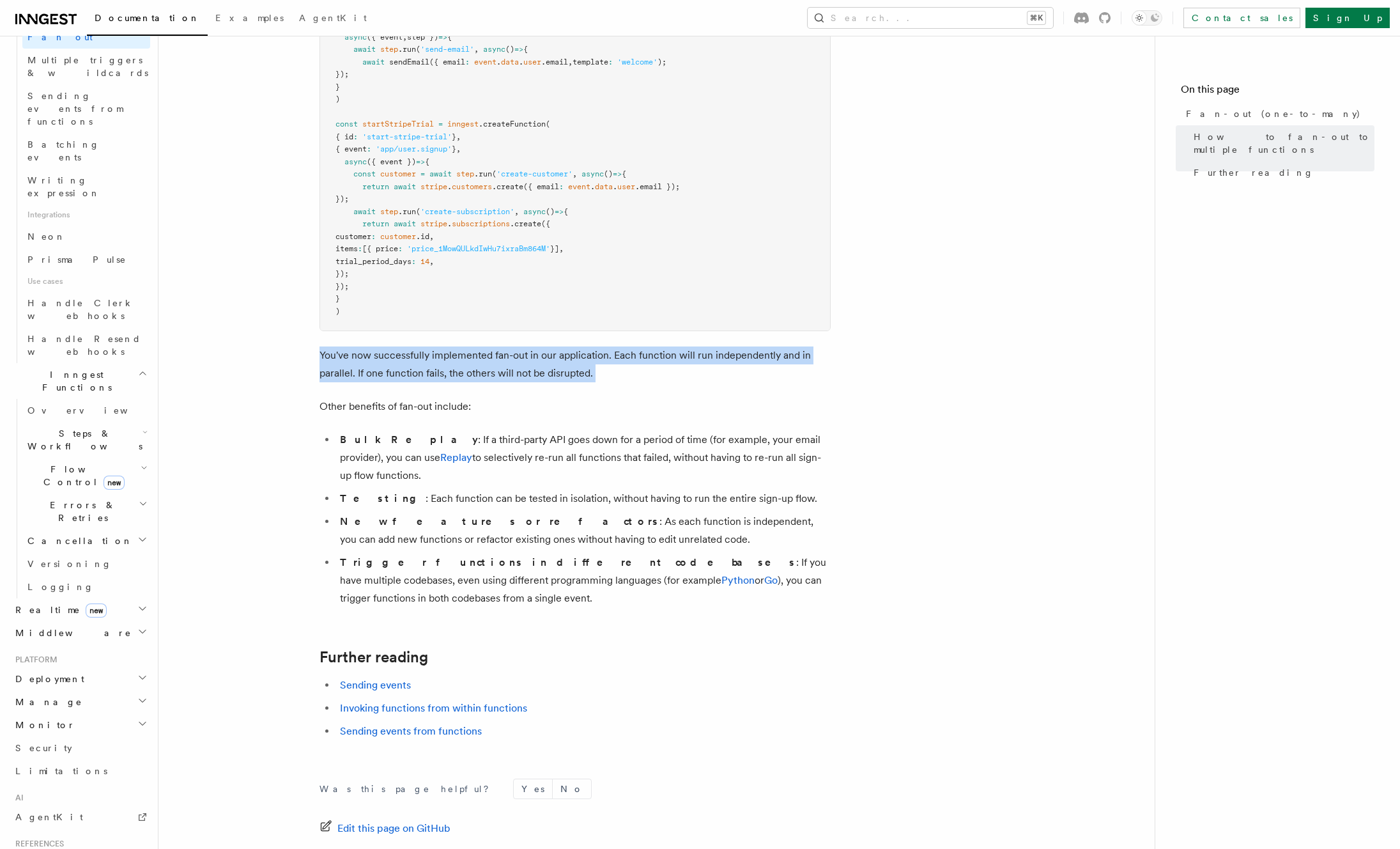
click at [387, 347] on p "You've now successfully implemented fan-out in our application. Each function w…" at bounding box center [575, 365] width 511 height 36
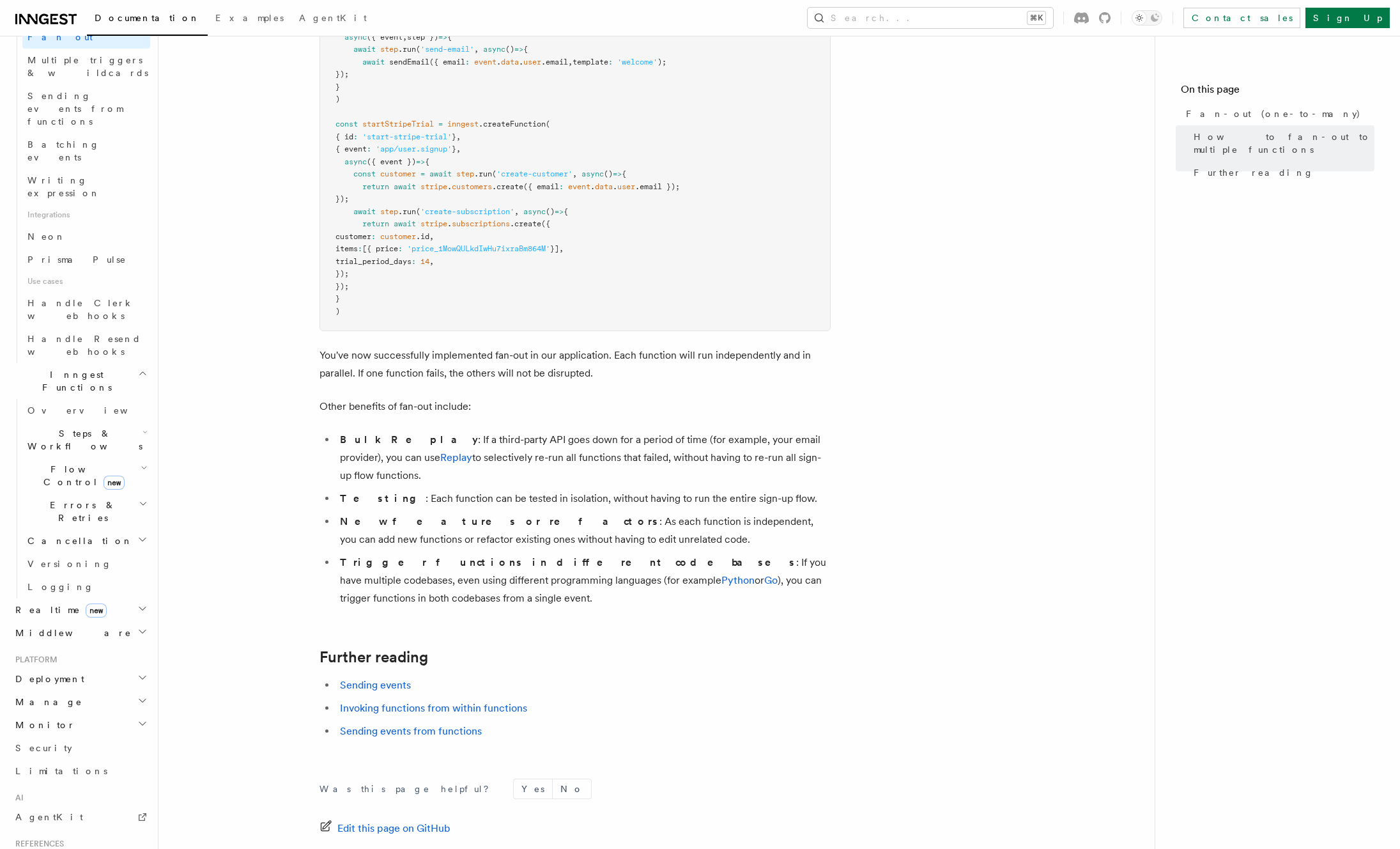
click at [378, 398] on p "Other benefits of fan-out include:" at bounding box center [575, 407] width 511 height 18
click at [480, 437] on li "Bulk Replay : If a third-party API goes down for a period of time (for example,…" at bounding box center [583, 457] width 494 height 54
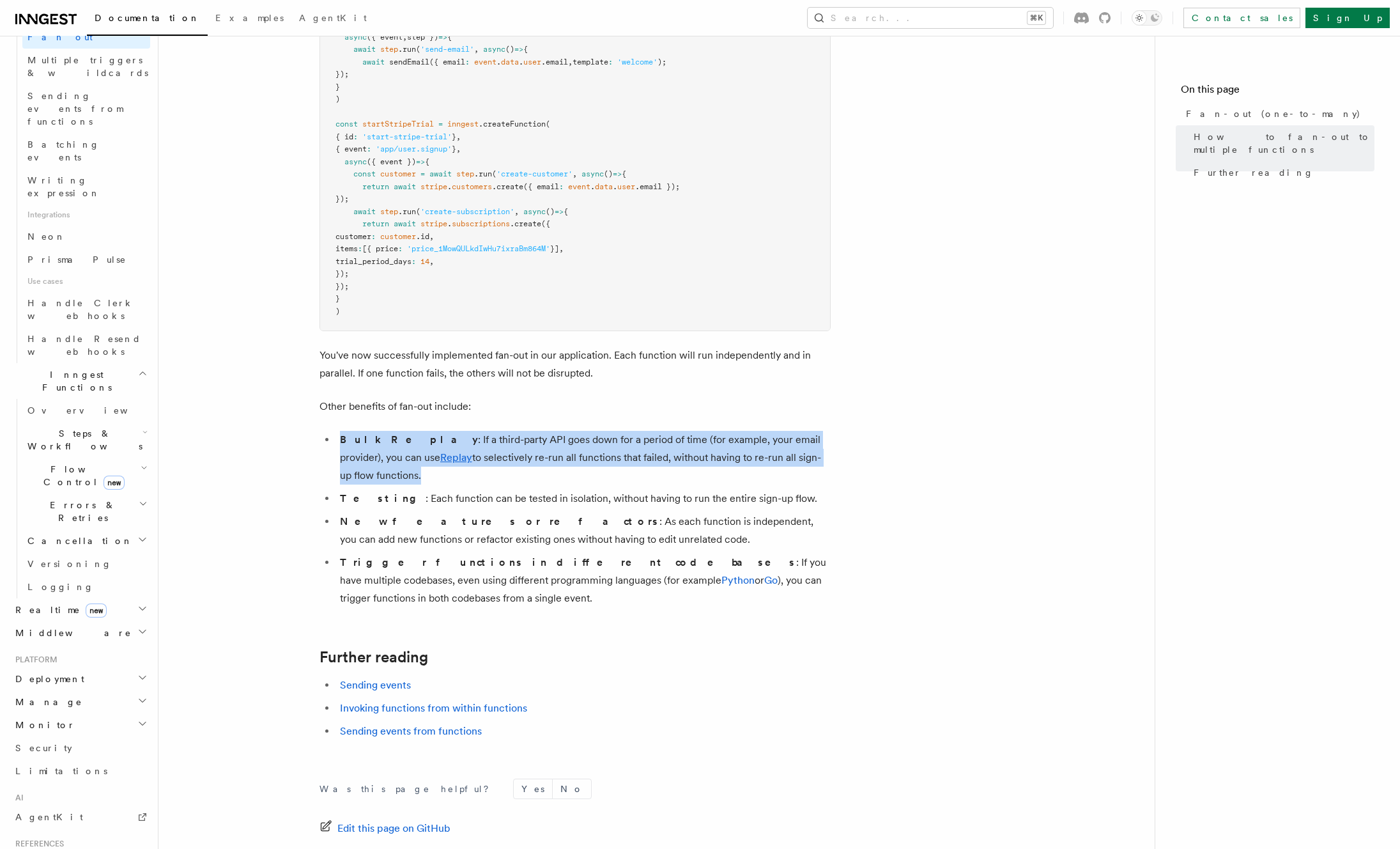
click at [480, 437] on li "Bulk Replay : If a third-party API goes down for a period of time (for example,…" at bounding box center [583, 457] width 494 height 54
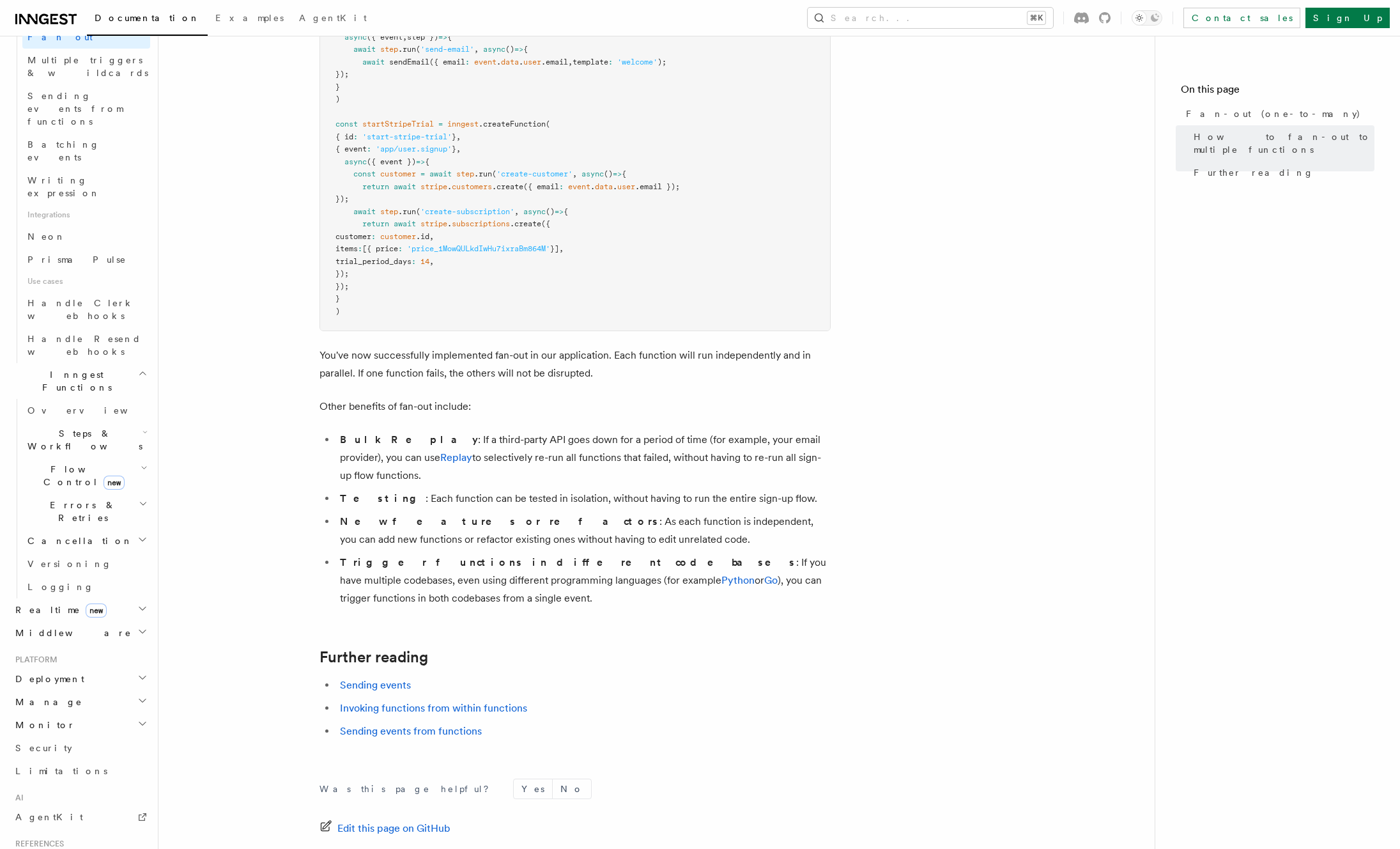
click at [613, 398] on p "Other benefits of fan-out include:" at bounding box center [575, 407] width 511 height 18
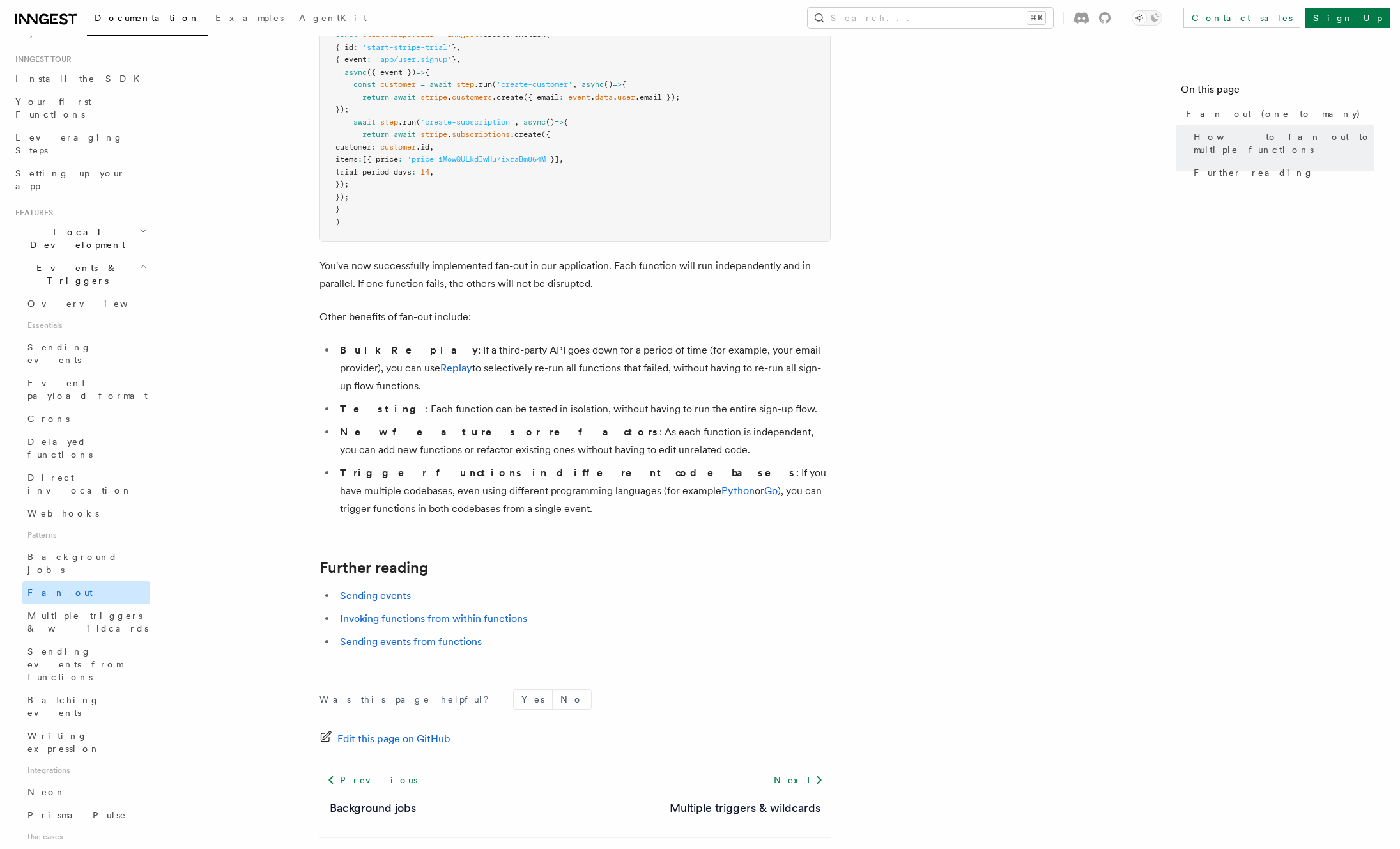
scroll to position [134, 0]
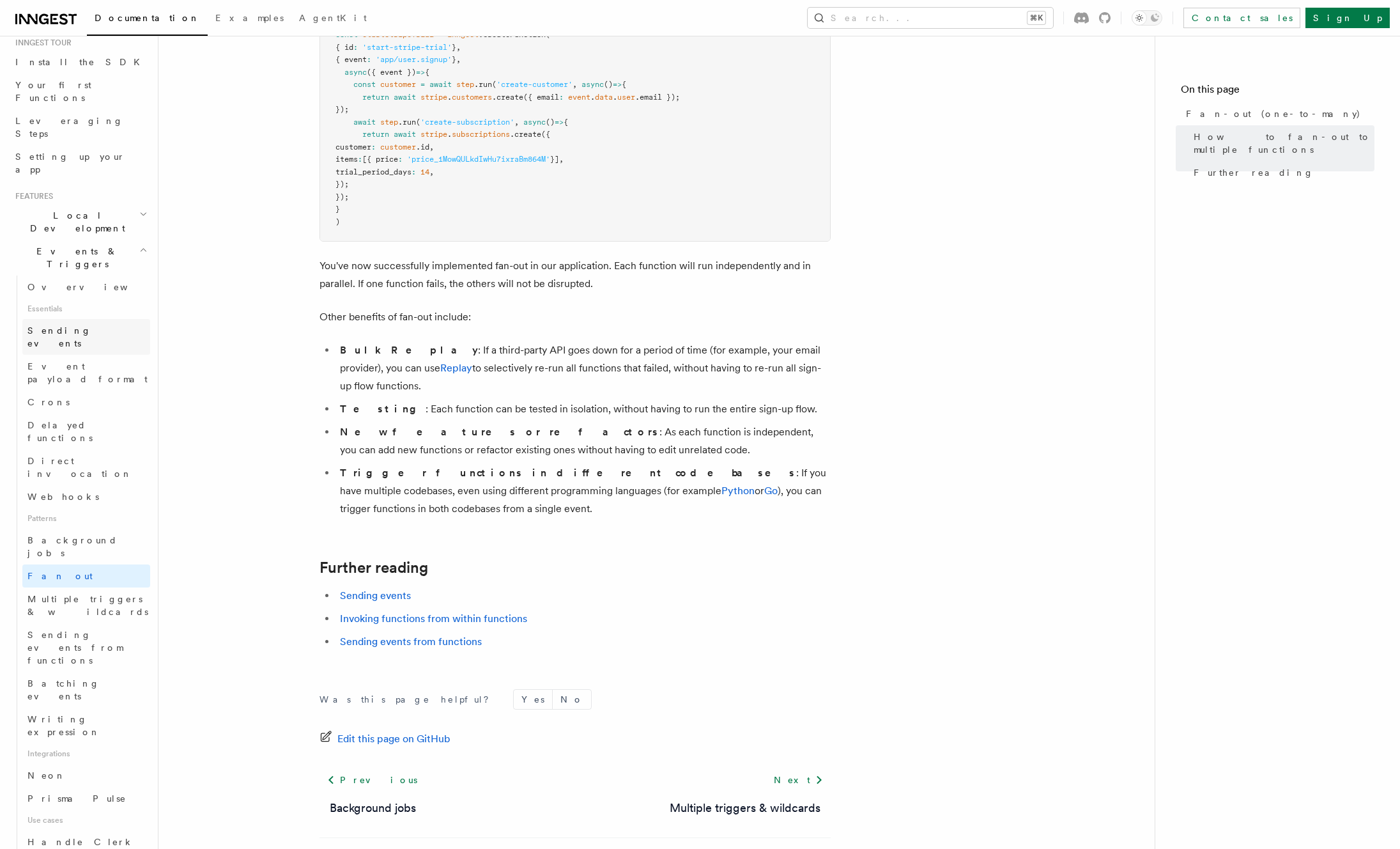
click at [78, 326] on span "Sending events" at bounding box center [60, 337] width 64 height 23
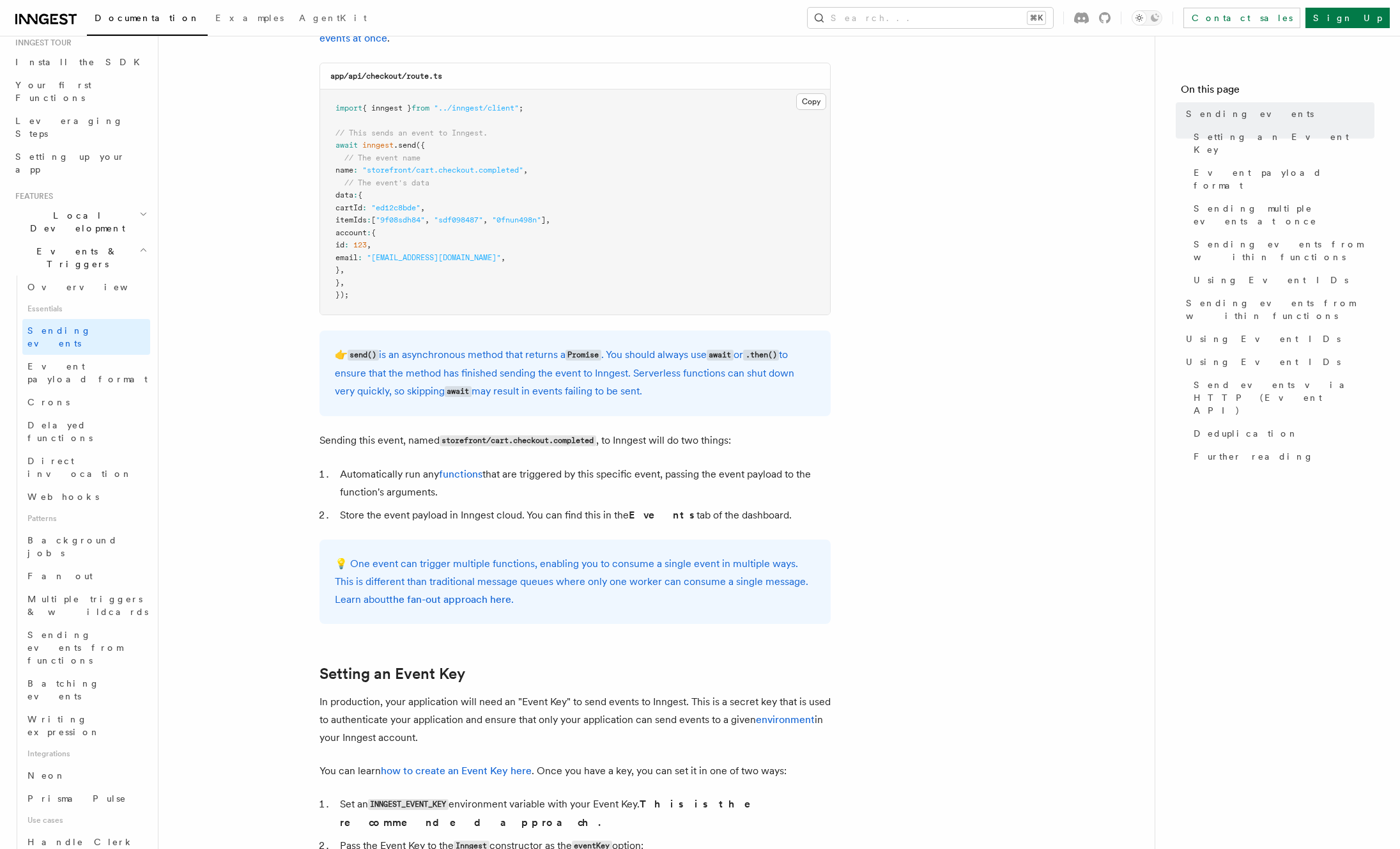
scroll to position [424, 0]
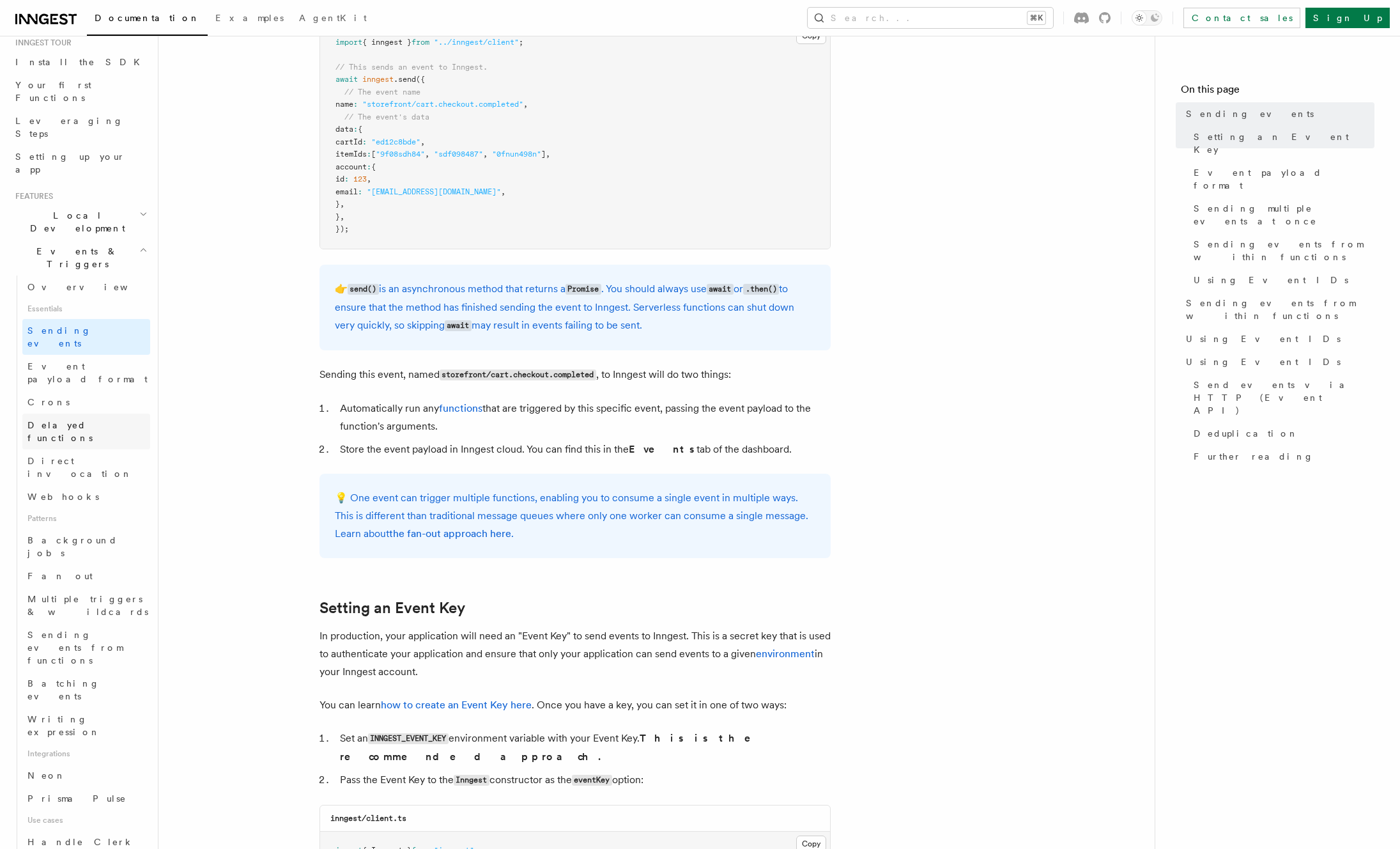
click at [76, 420] on span "Delayed functions" at bounding box center [60, 430] width 65 height 23
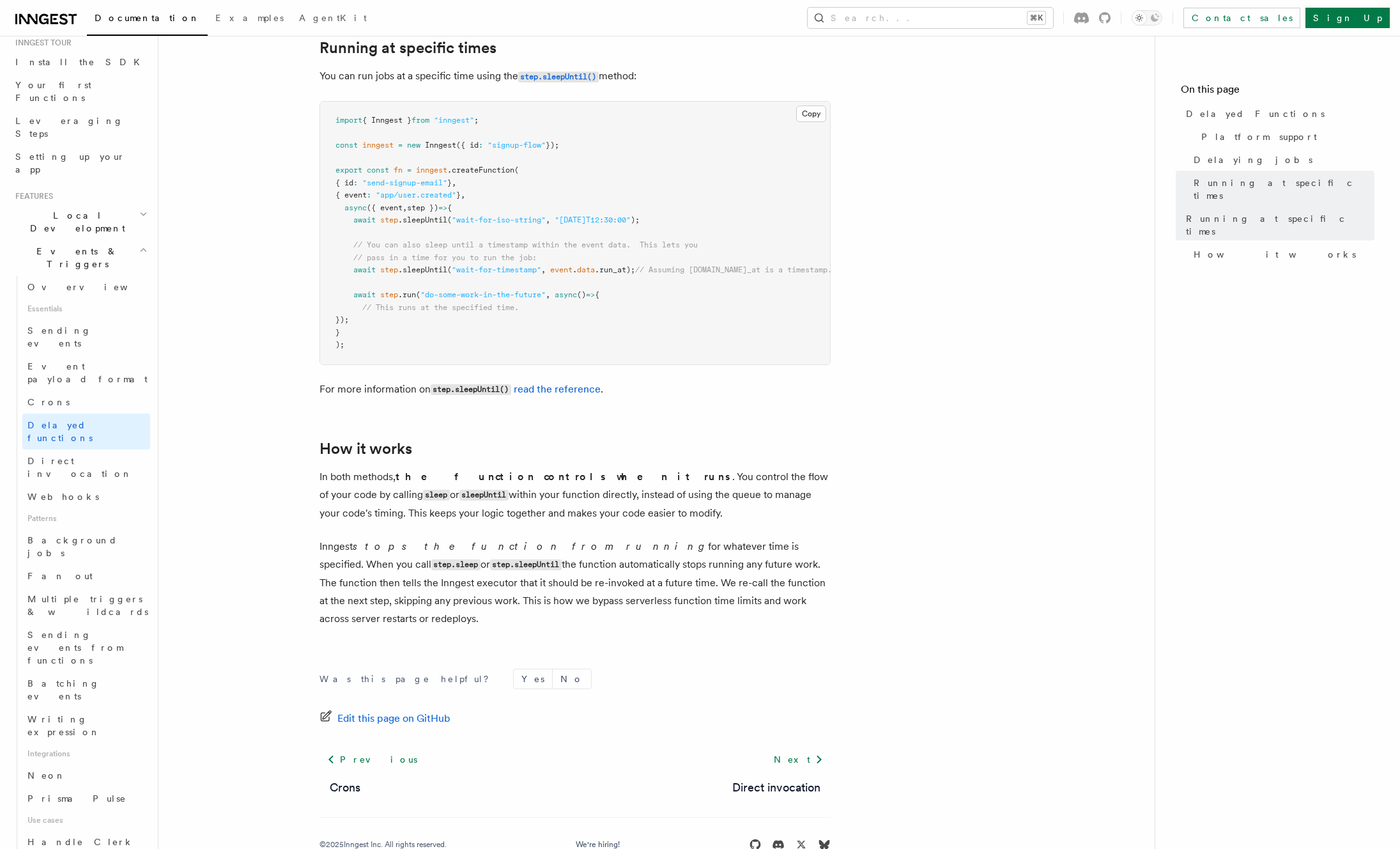
scroll to position [828, 0]
click at [74, 455] on span "Direct invocation" at bounding box center [80, 466] width 105 height 23
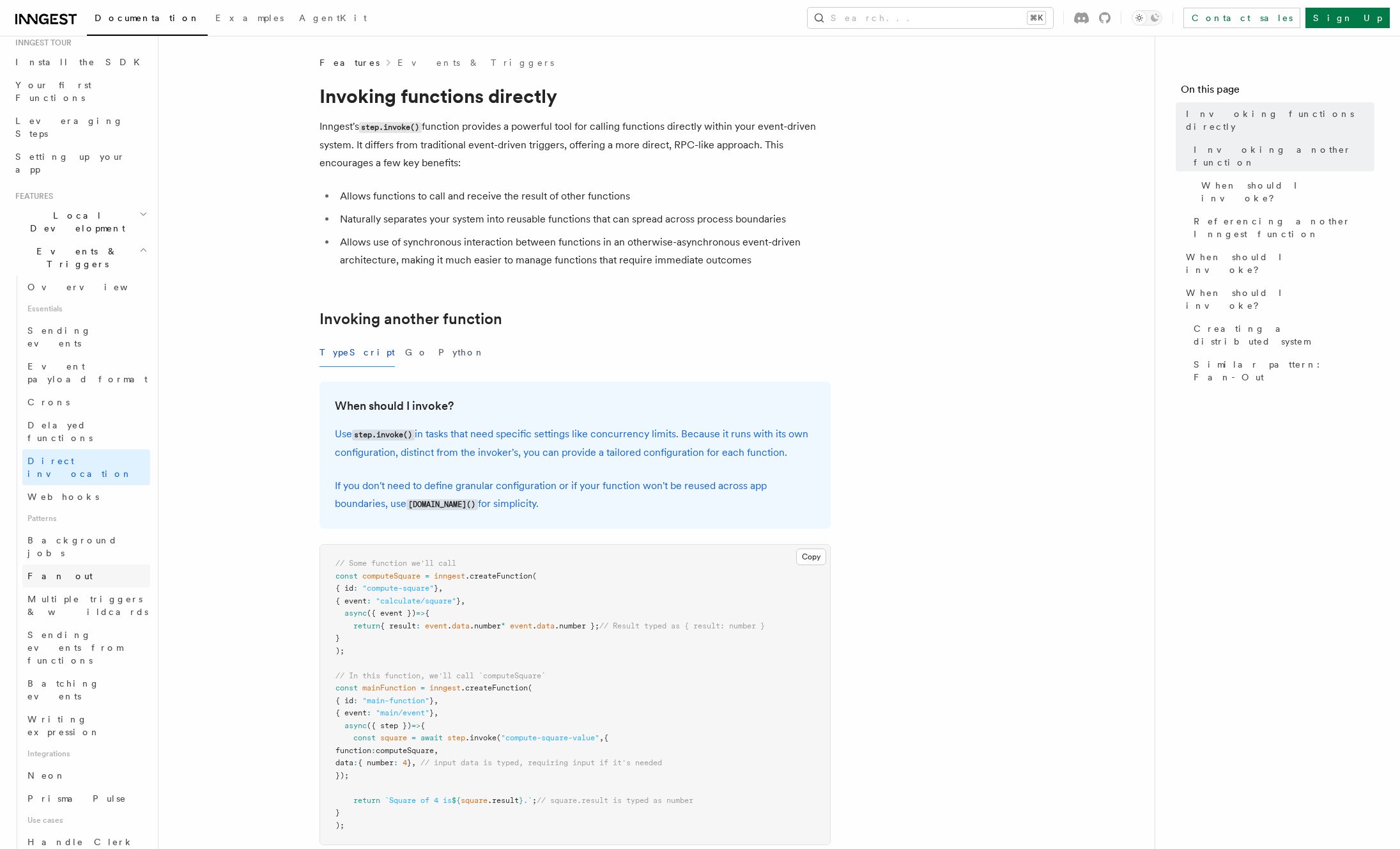
scroll to position [208, 0]
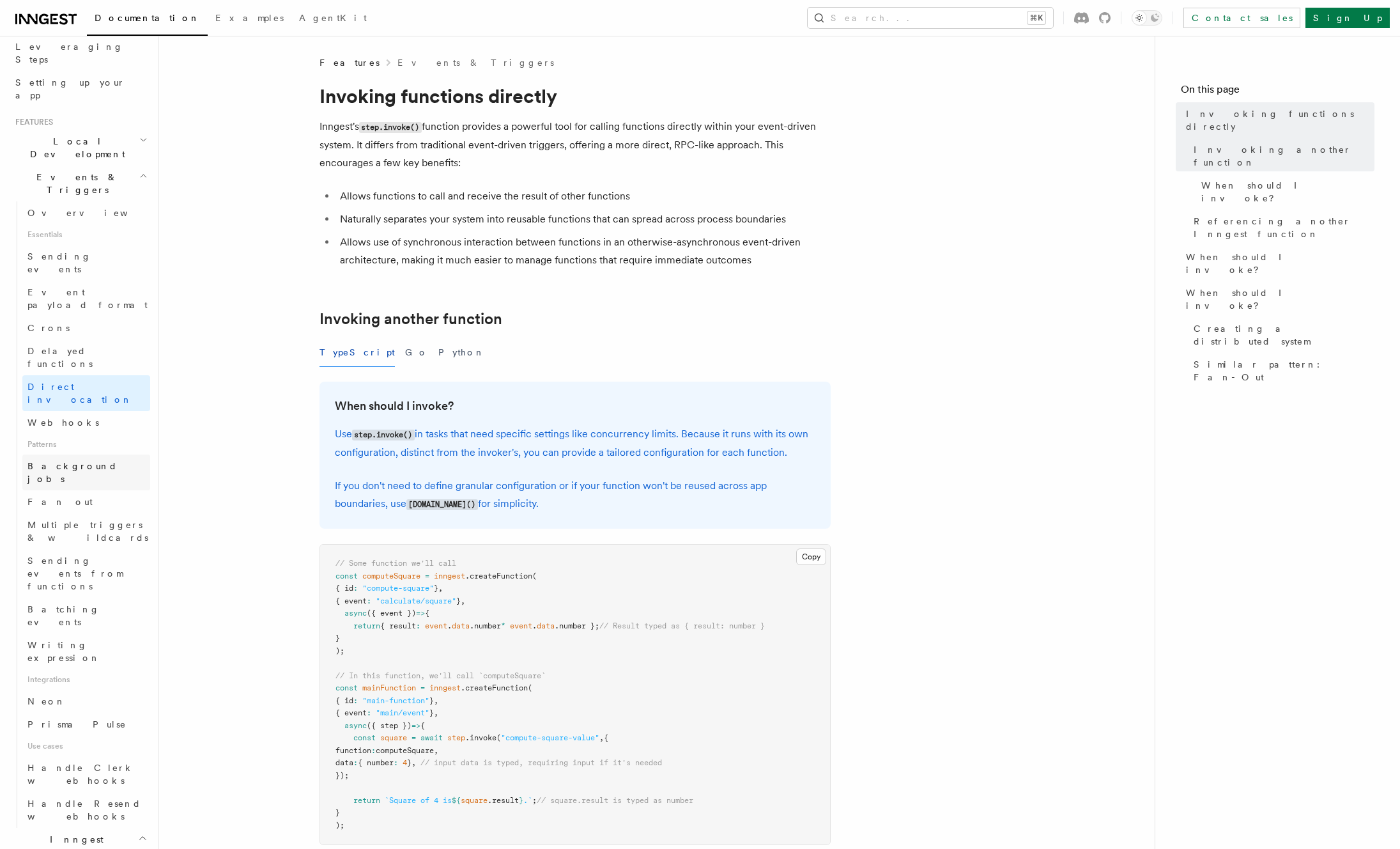
click at [56, 460] on span "Background jobs" at bounding box center [73, 471] width 90 height 23
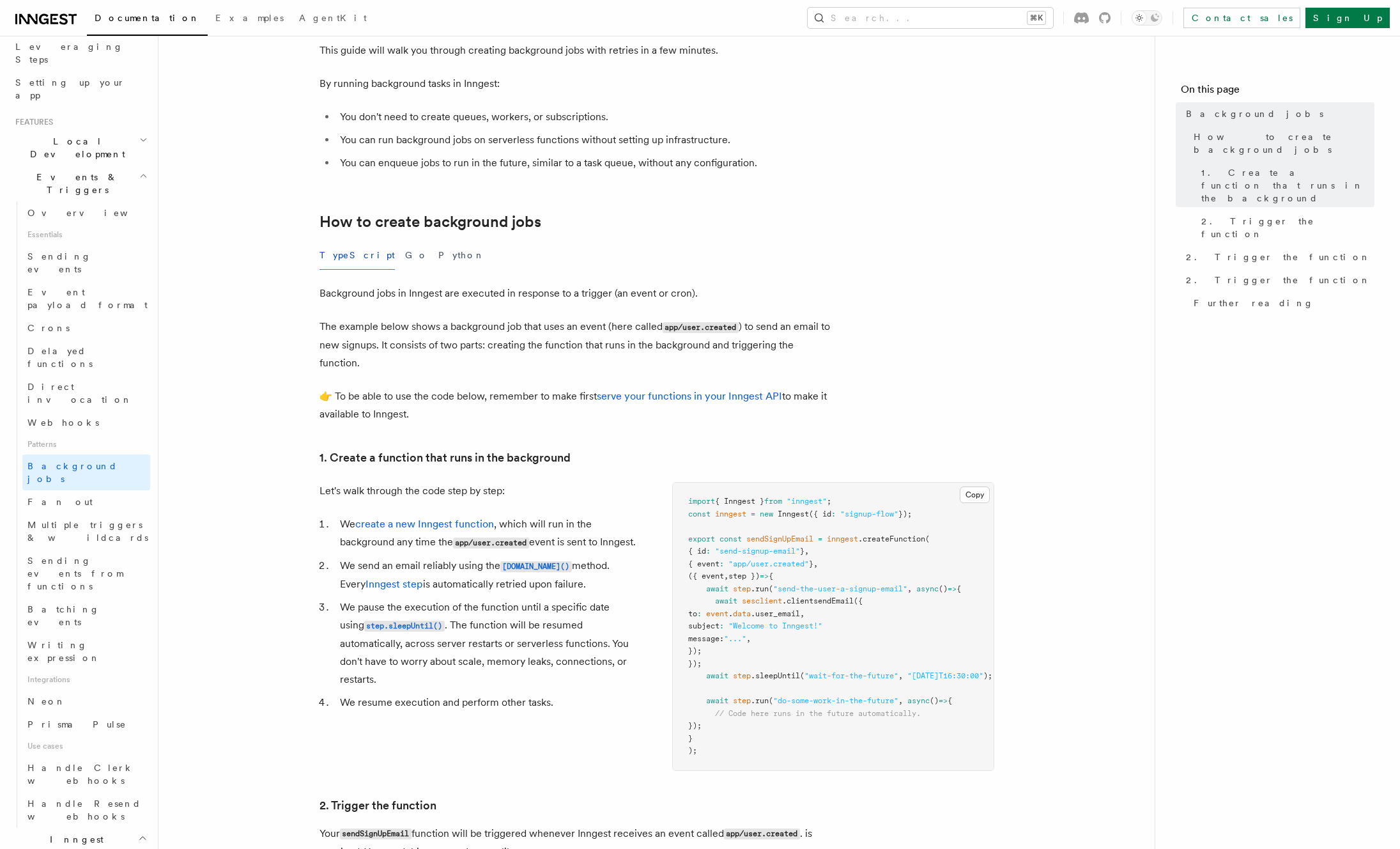
scroll to position [290, 0]
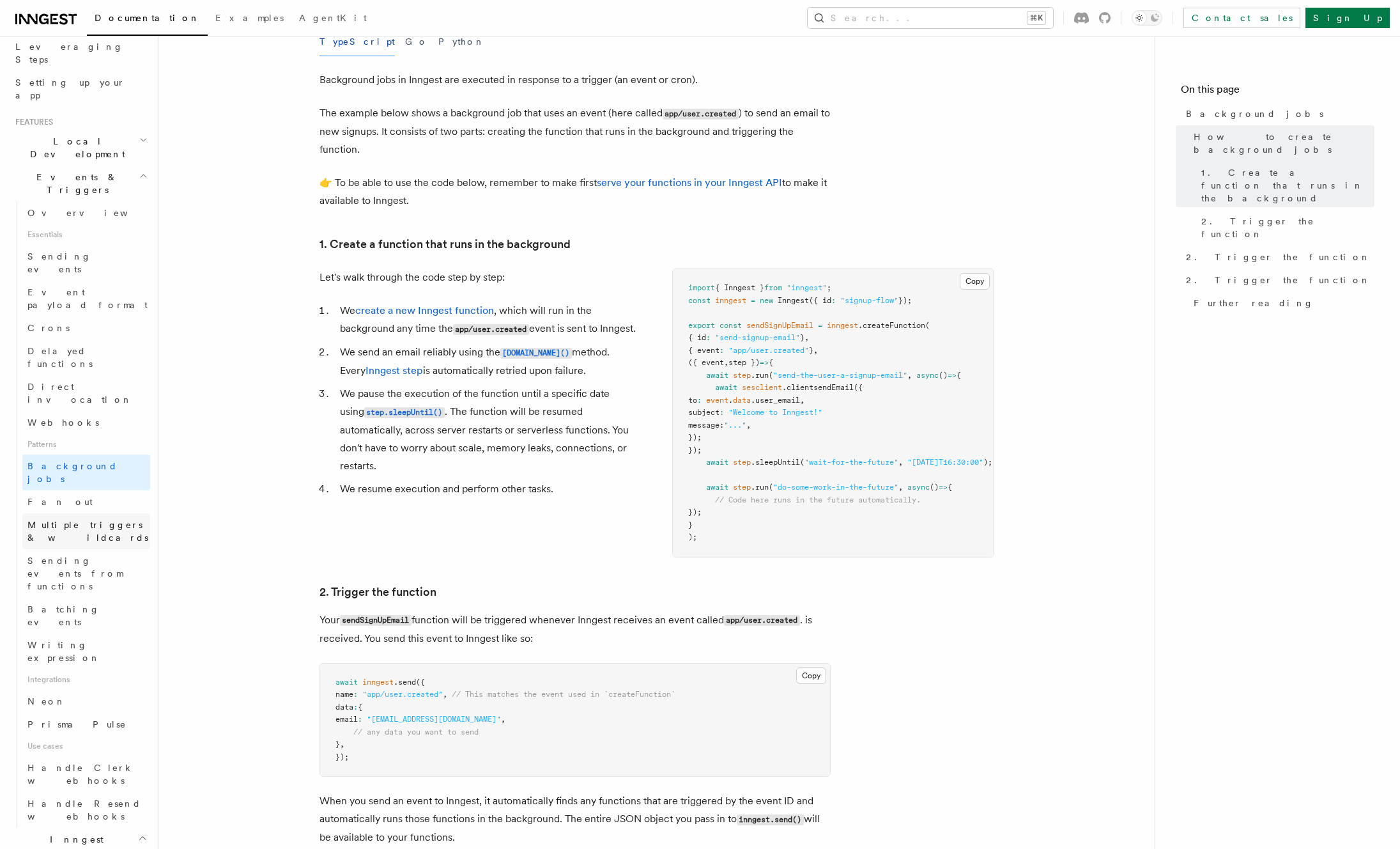
click at [58, 519] on span "Multiple triggers & wildcards" at bounding box center [88, 530] width 121 height 23
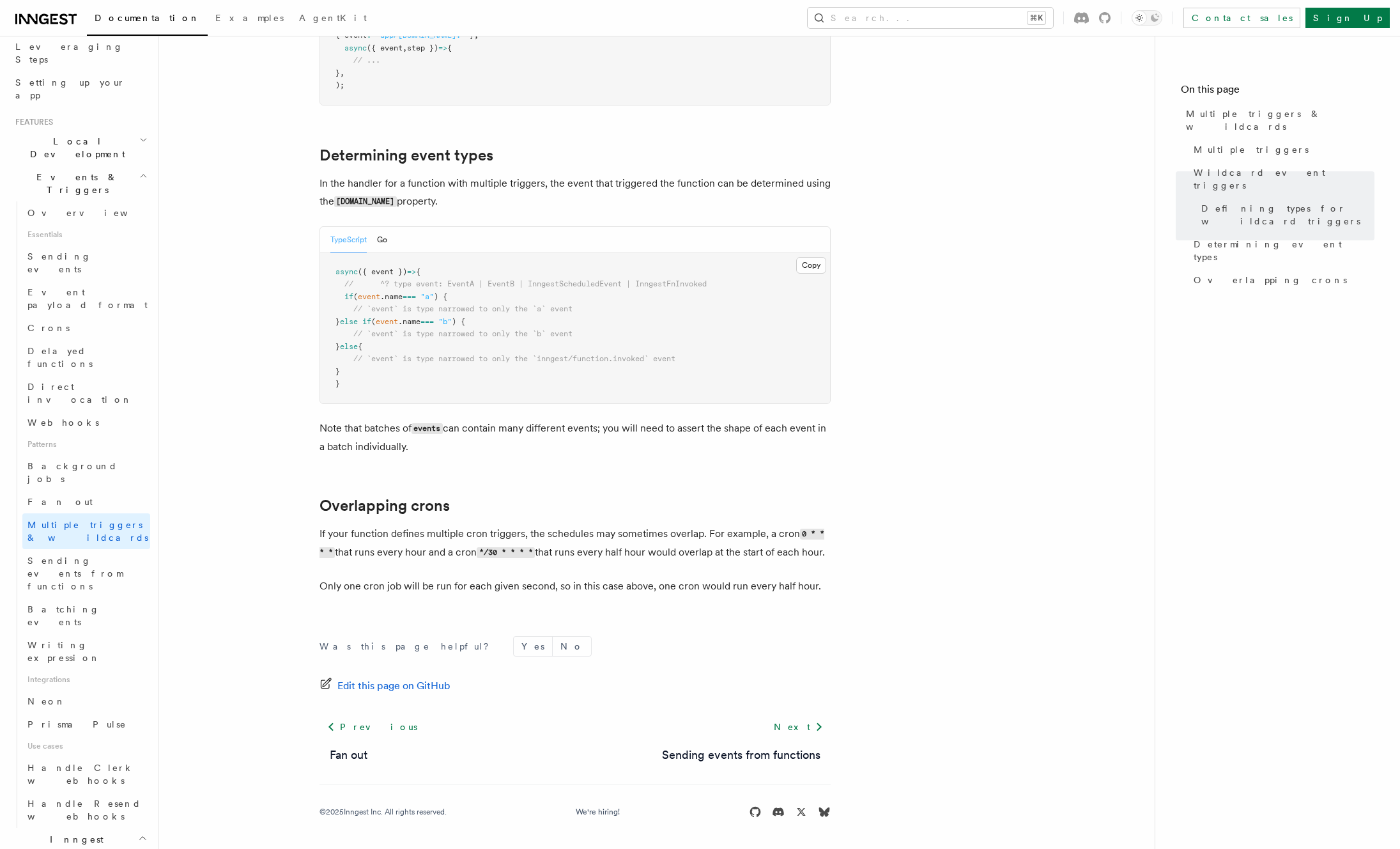
scroll to position [1182, 0]
click at [59, 604] on span "Batching events" at bounding box center [64, 615] width 72 height 23
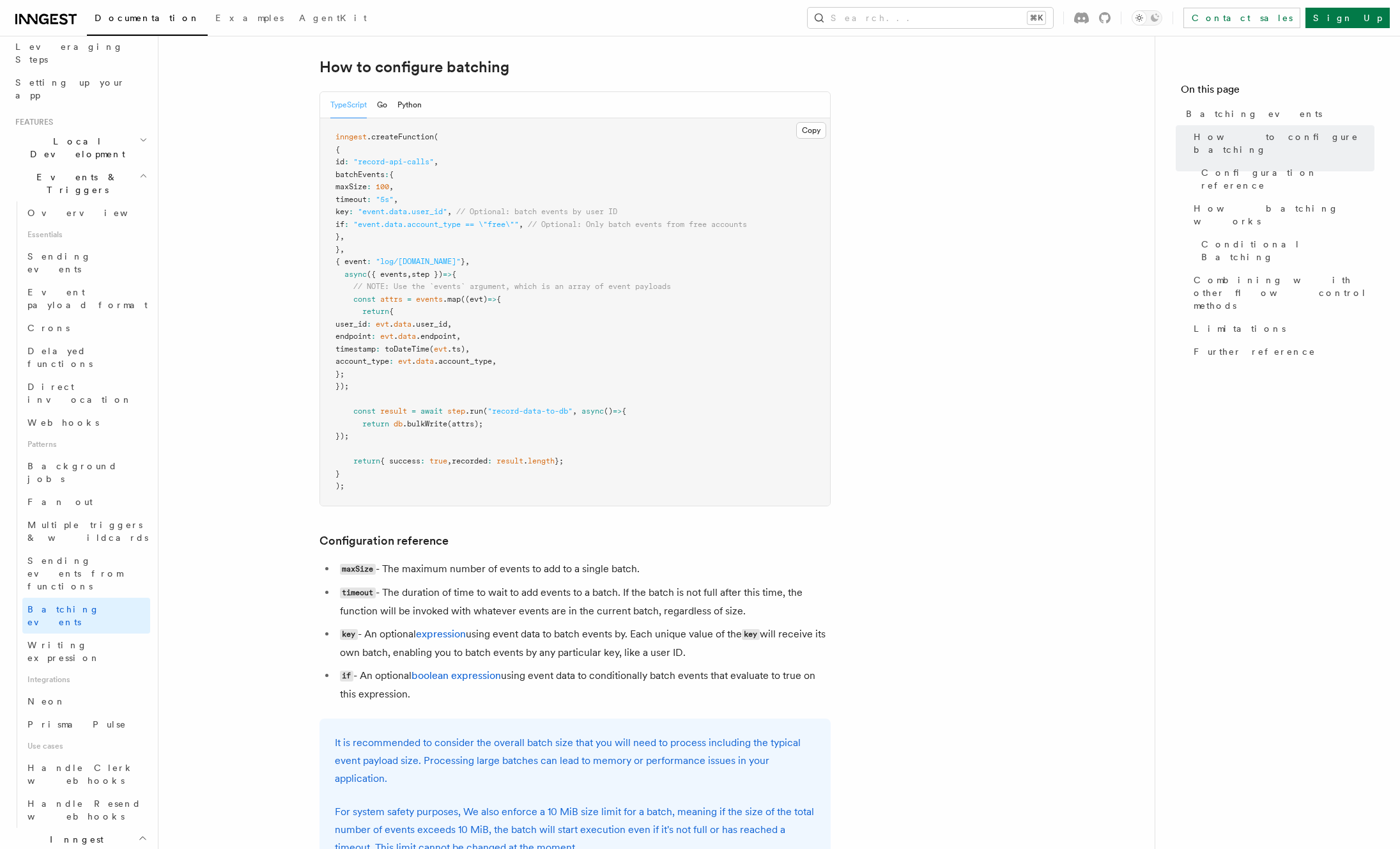
scroll to position [168, 0]
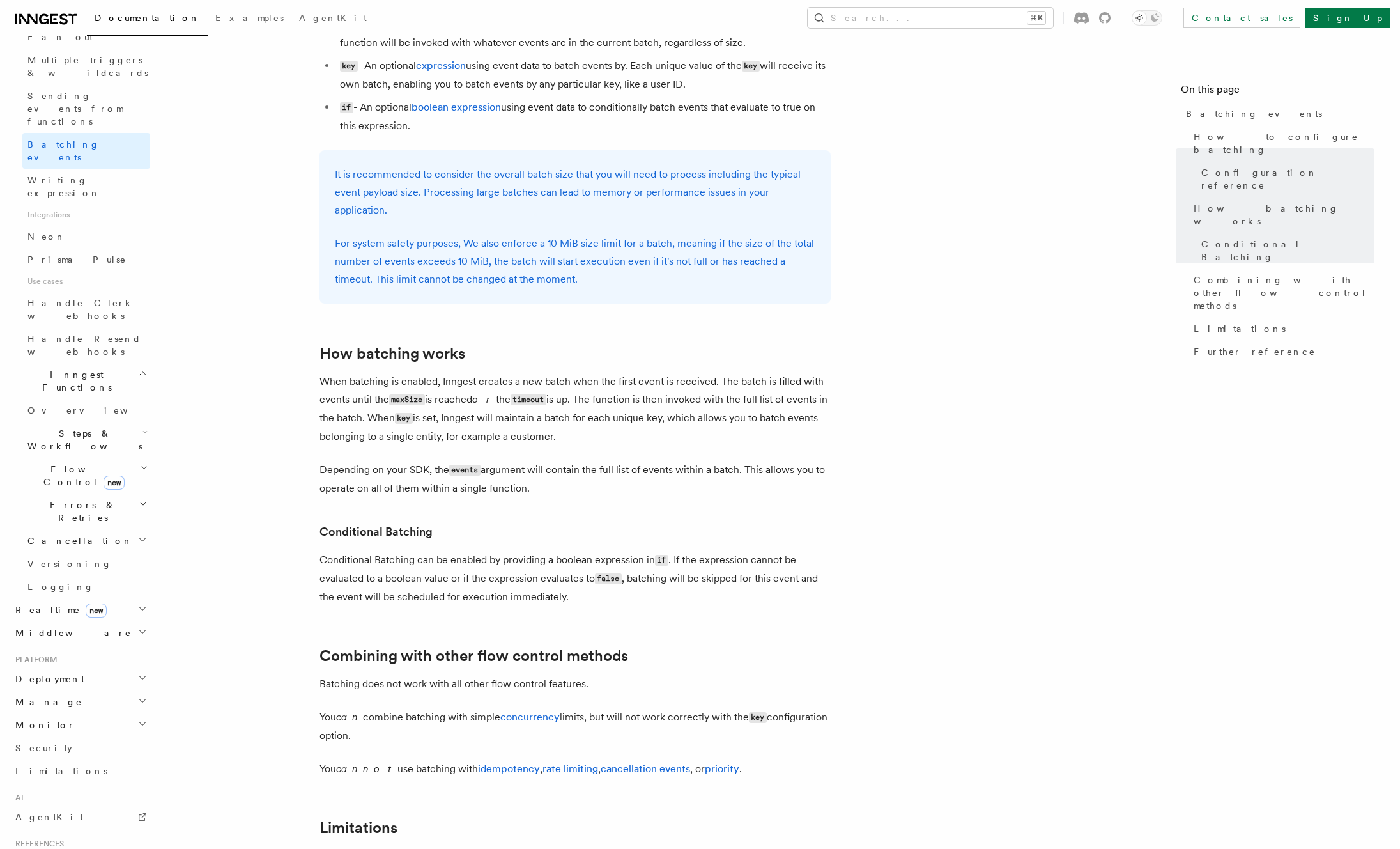
scroll to position [512, 0]
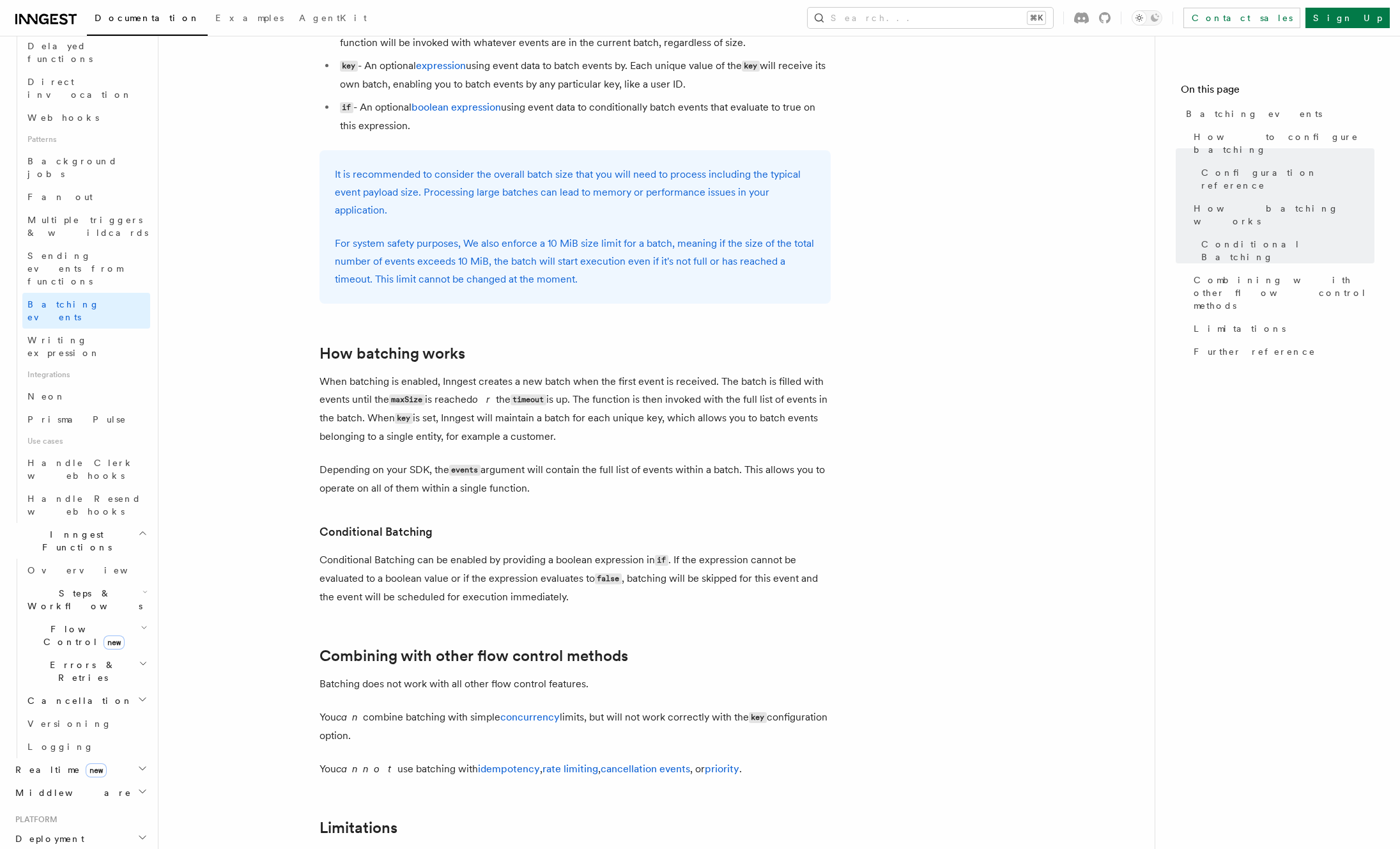
click at [71, 586] on span "Steps & Workflows" at bounding box center [82, 599] width 120 height 26
click at [70, 647] on span "Function steps" at bounding box center [89, 652] width 99 height 10
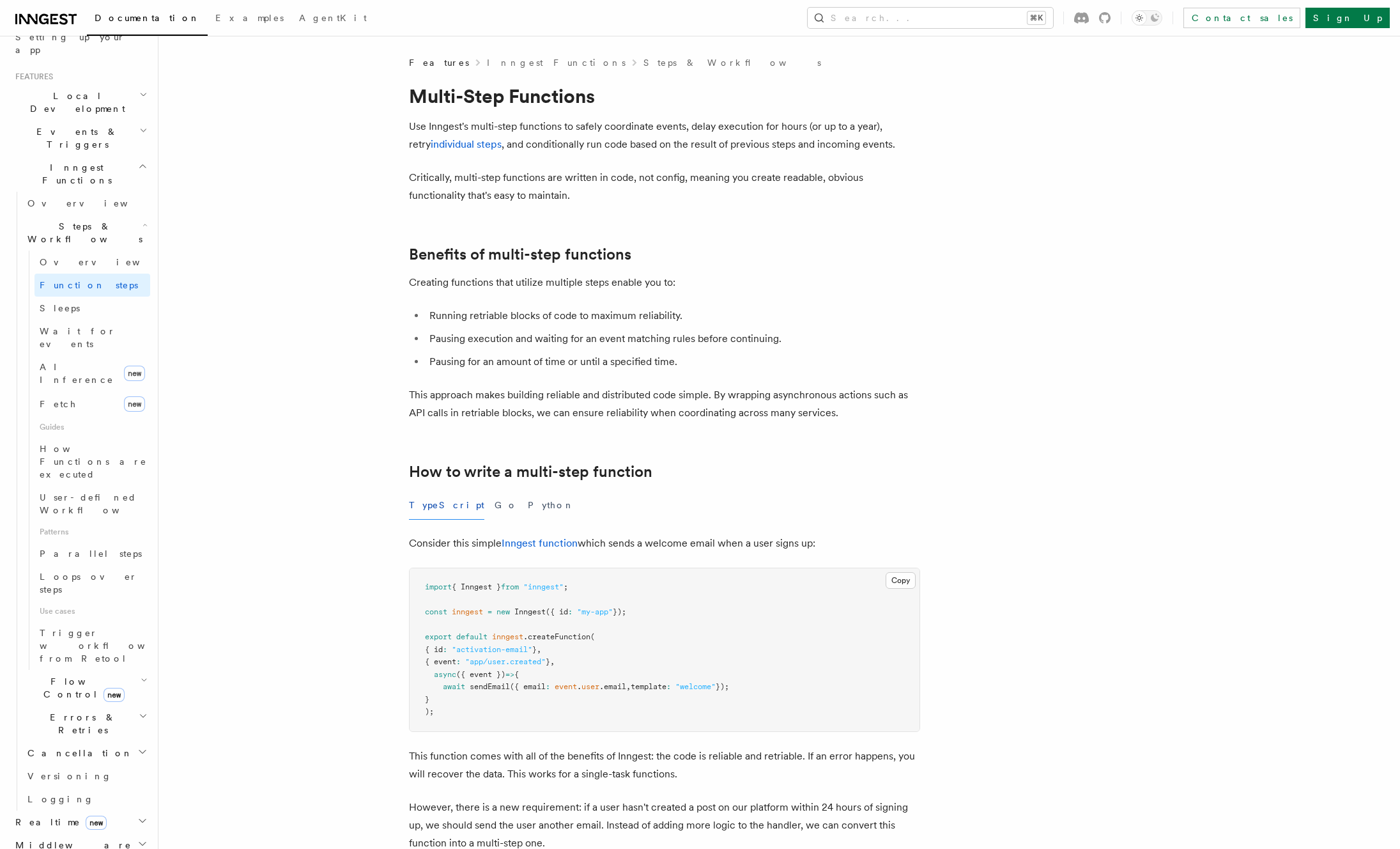
scroll to position [187, 0]
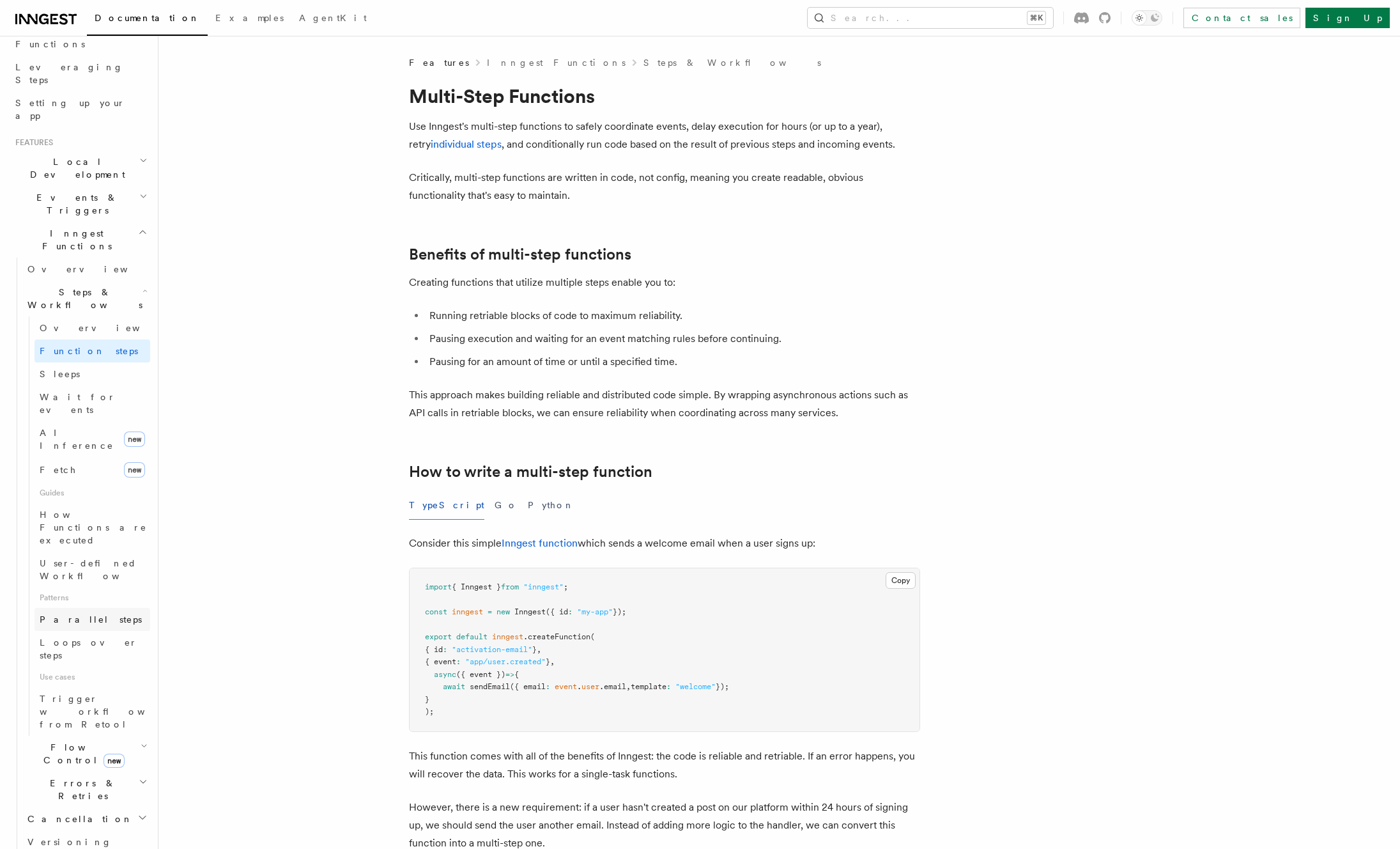
click at [78, 614] on span "Parallel steps" at bounding box center [91, 619] width 102 height 10
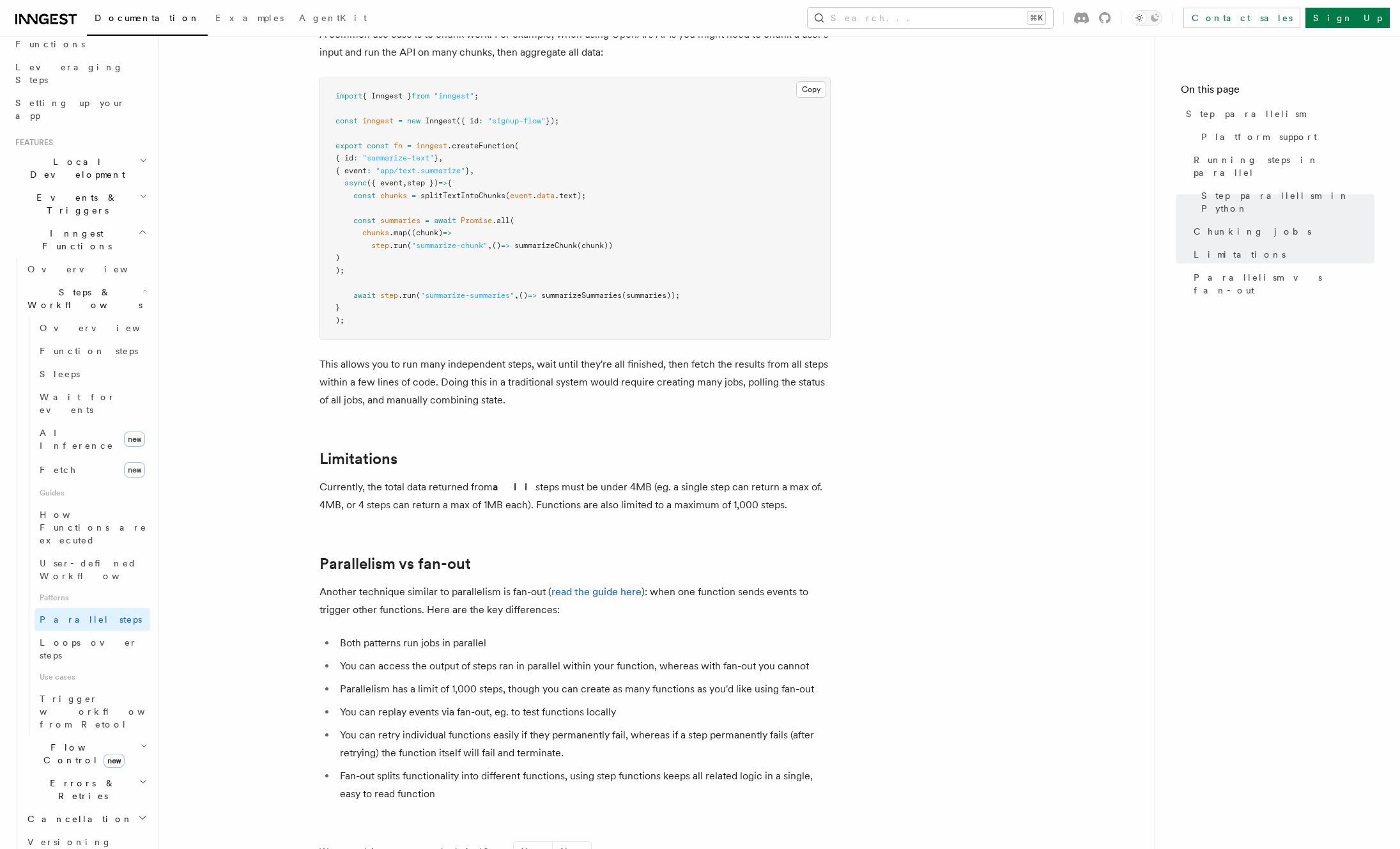
scroll to position [1931, 0]
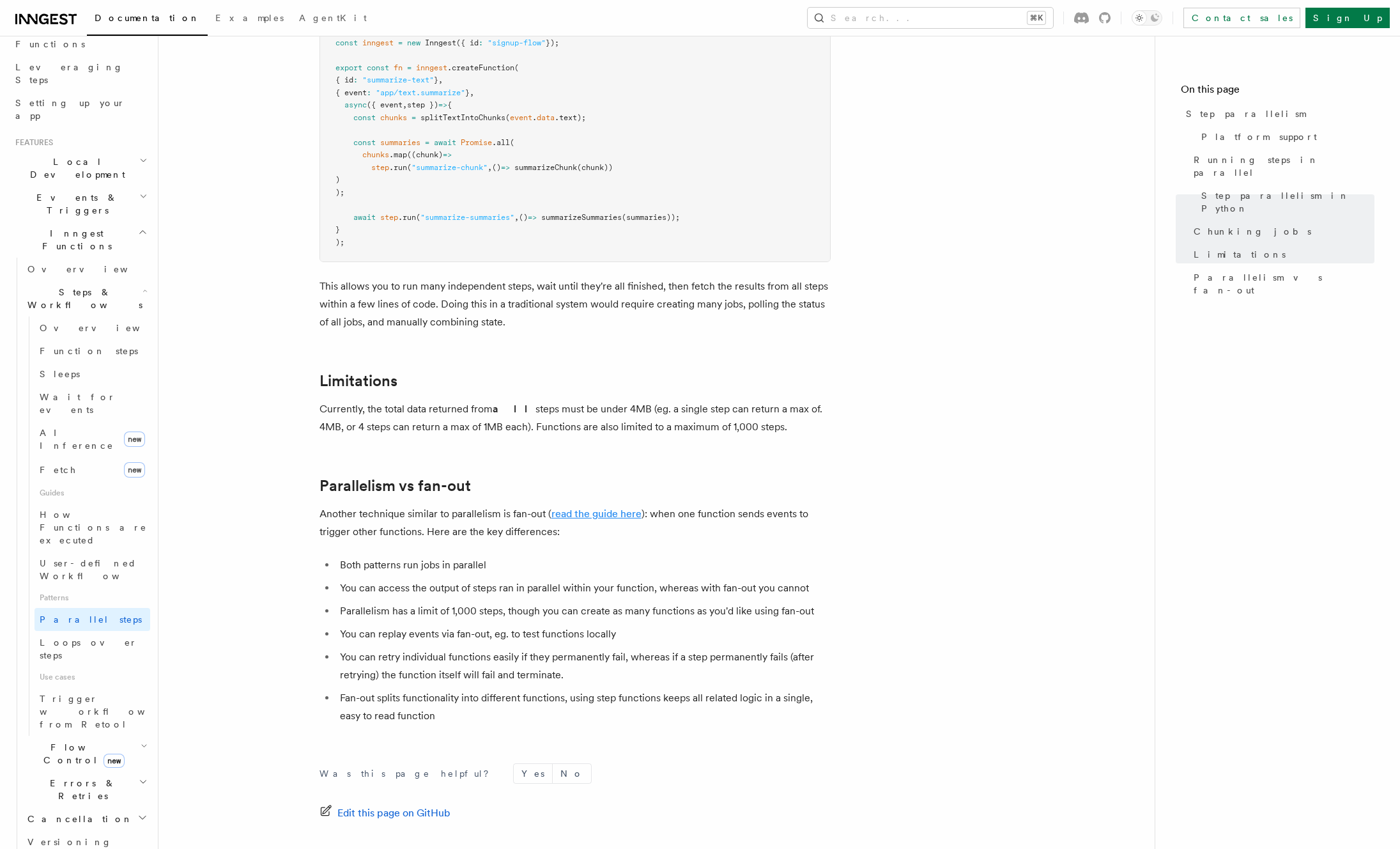
click at [597, 507] on link "read the guide here" at bounding box center [596, 513] width 90 height 12
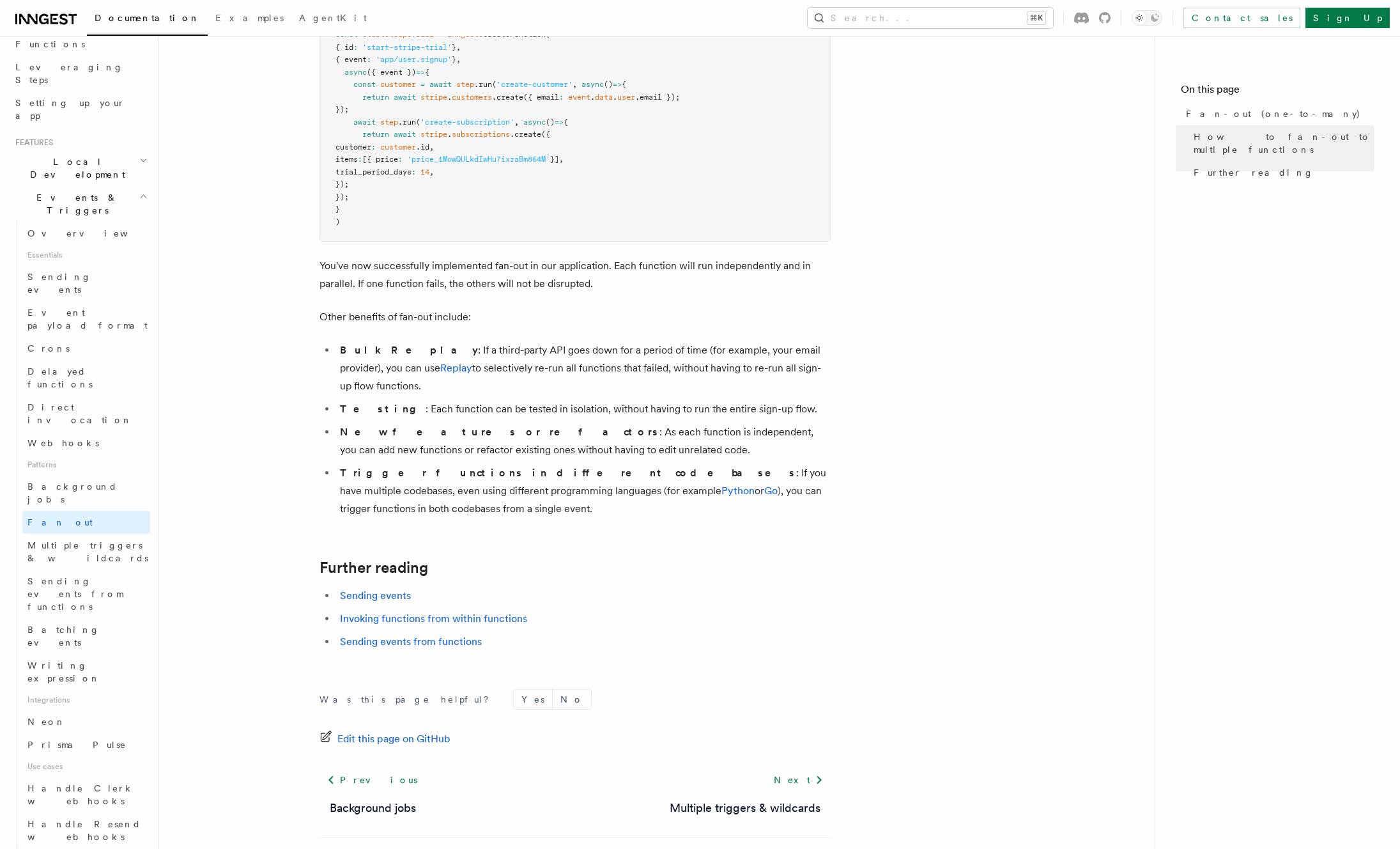
scroll to position [1011, 0]
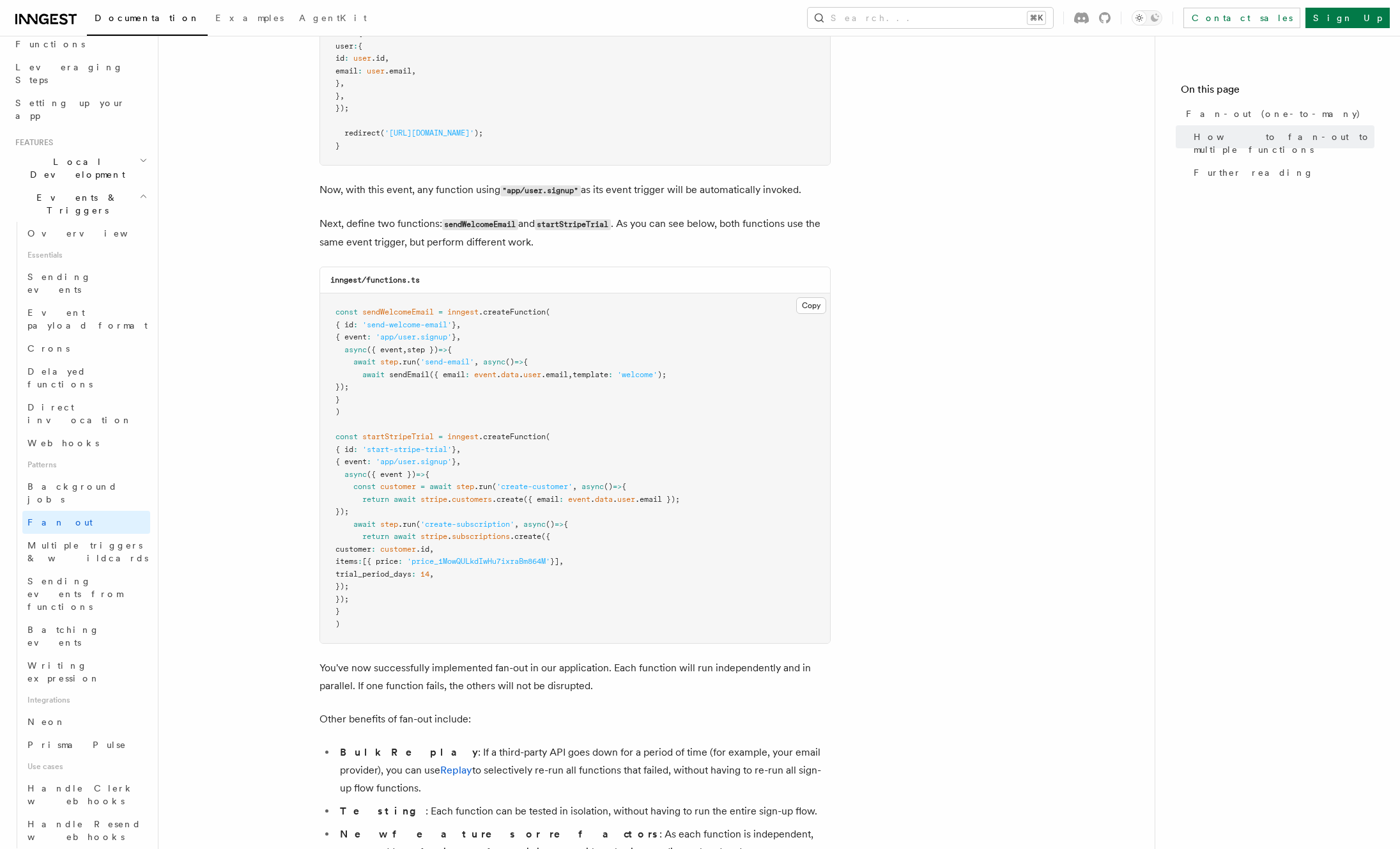
click at [278, 557] on article "Features Events & Triggers Fan-out (one-to-many) The fan-out pattern enables yo…" at bounding box center [656, 174] width 956 height 2258
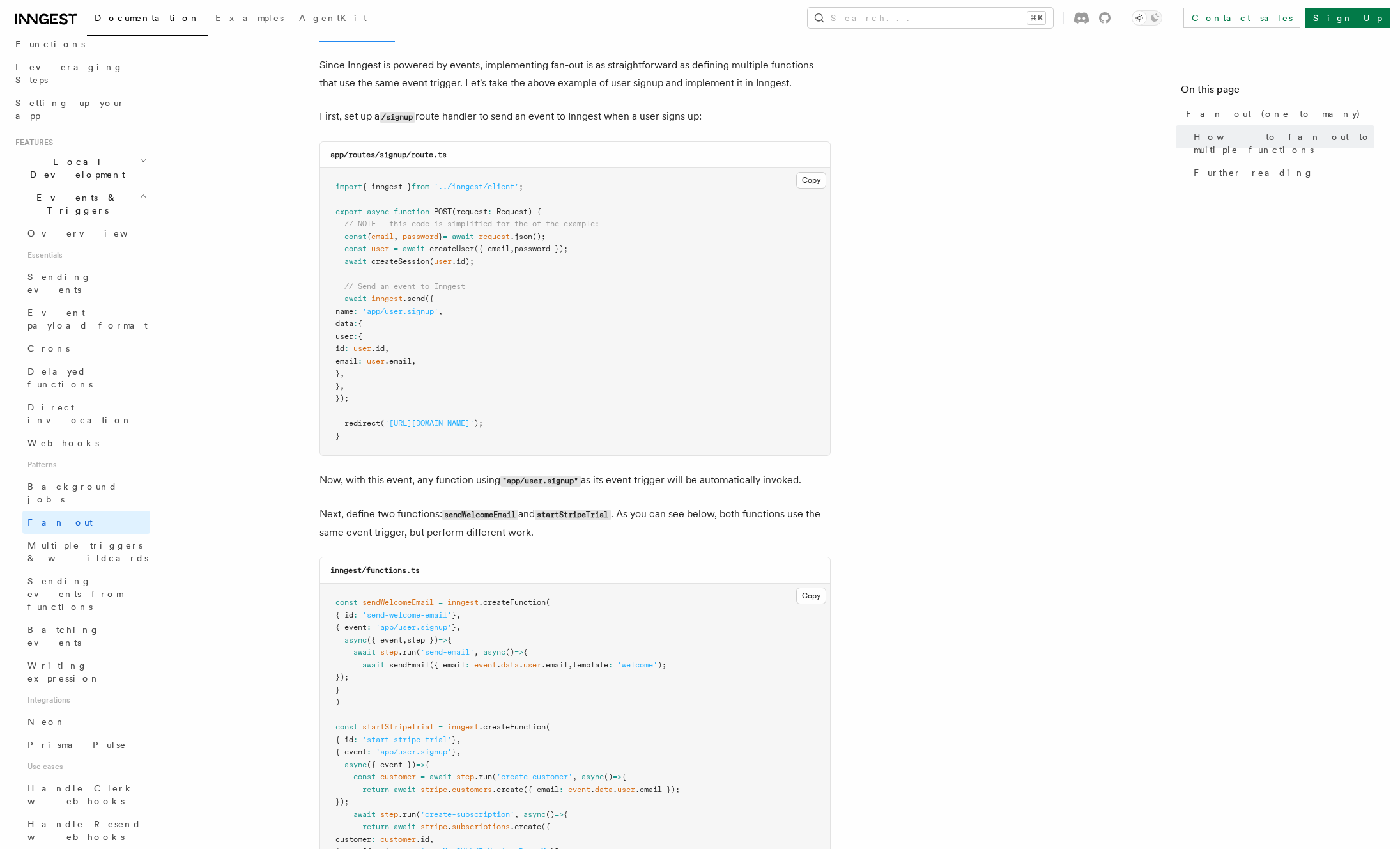
scroll to position [656, 0]
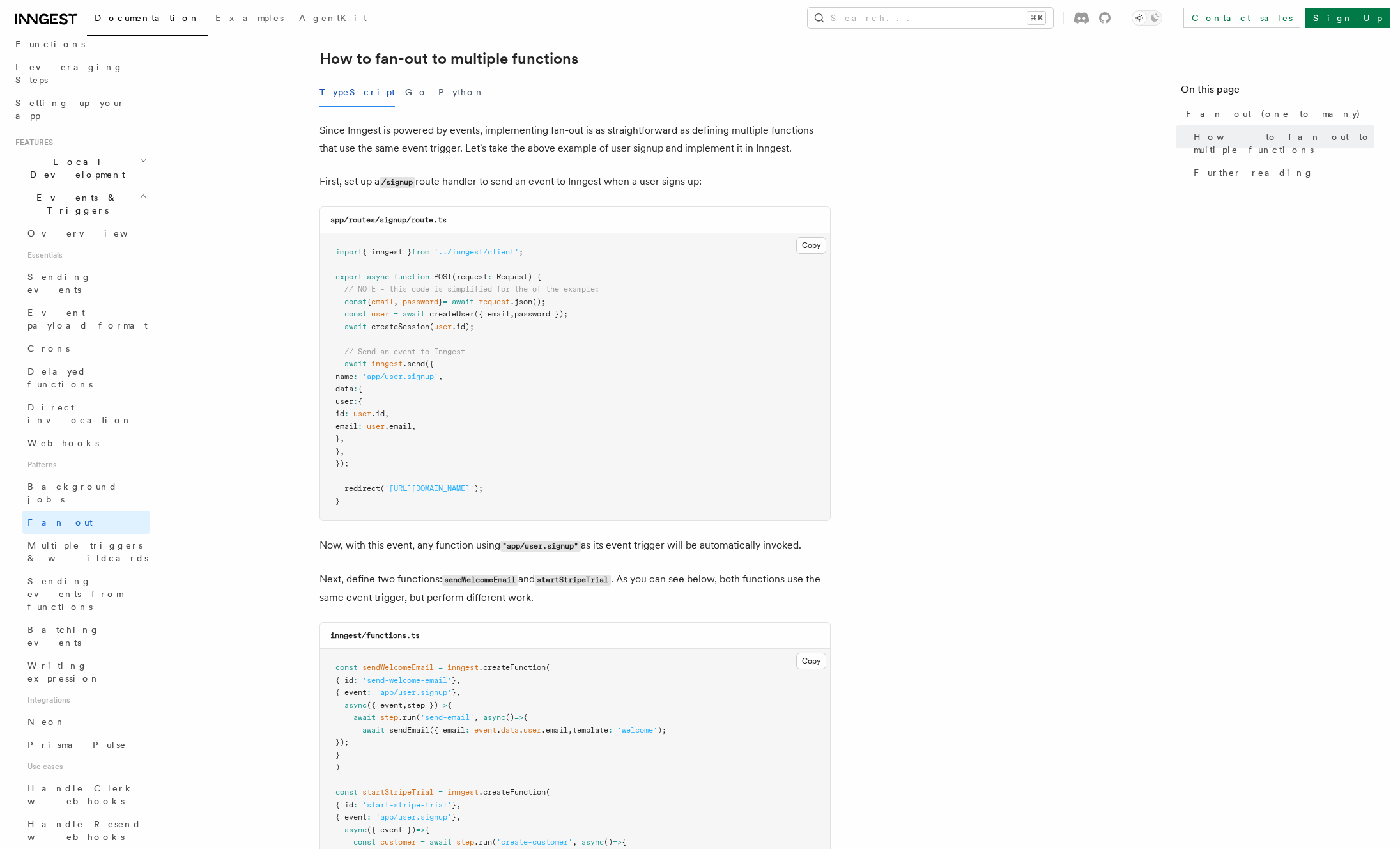
click at [267, 563] on article "Features Events & Triggers Fan-out (one-to-many) The fan-out pattern enables yo…" at bounding box center [656, 529] width 956 height 2258
click at [44, 266] on link "Sending events" at bounding box center [86, 284] width 128 height 36
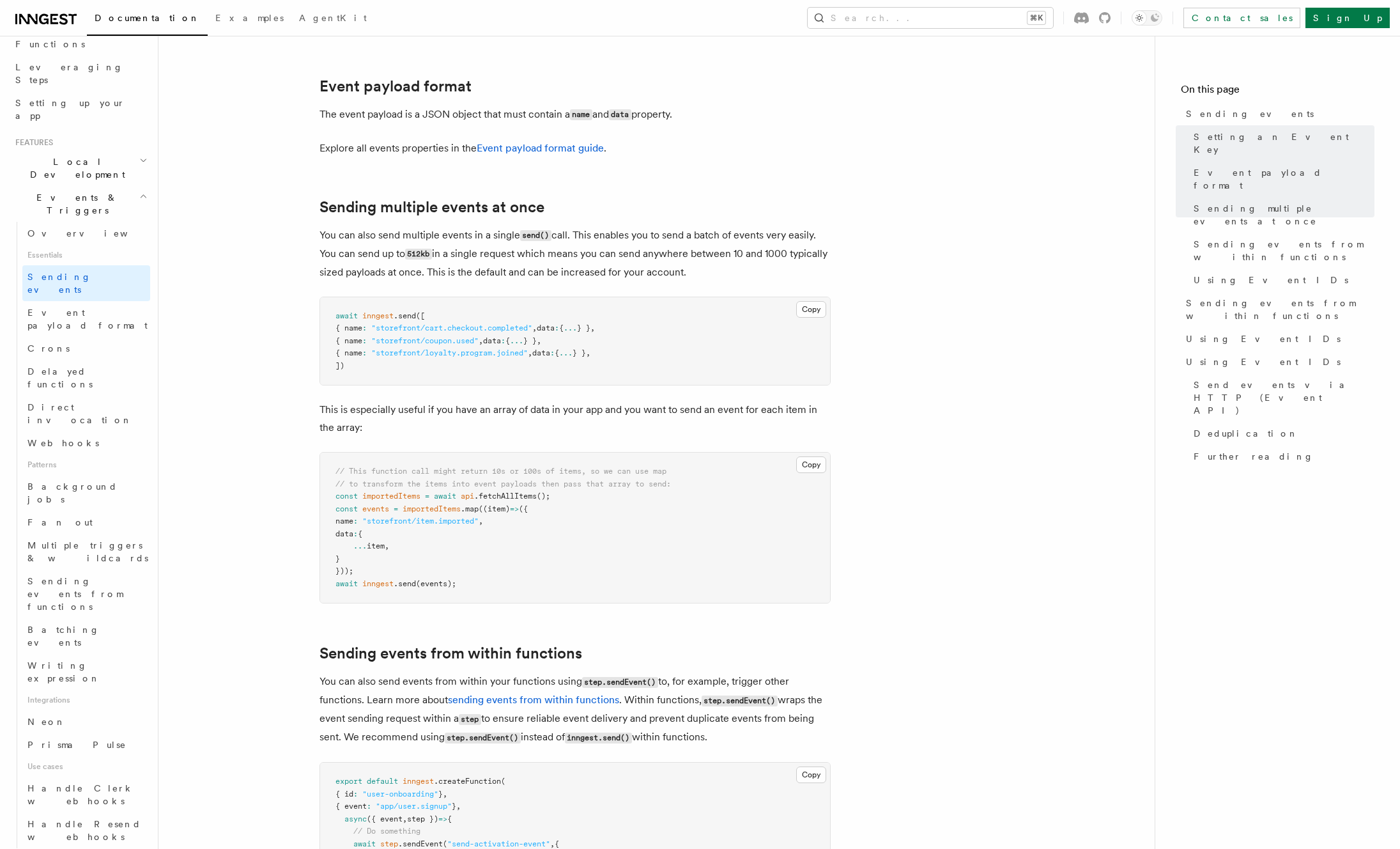
scroll to position [1493, 0]
